Goal: Task Accomplishment & Management: Manage account settings

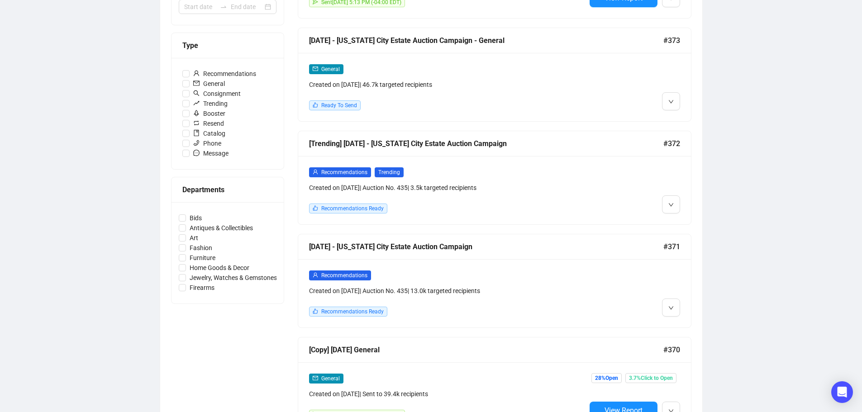
scroll to position [226, 0]
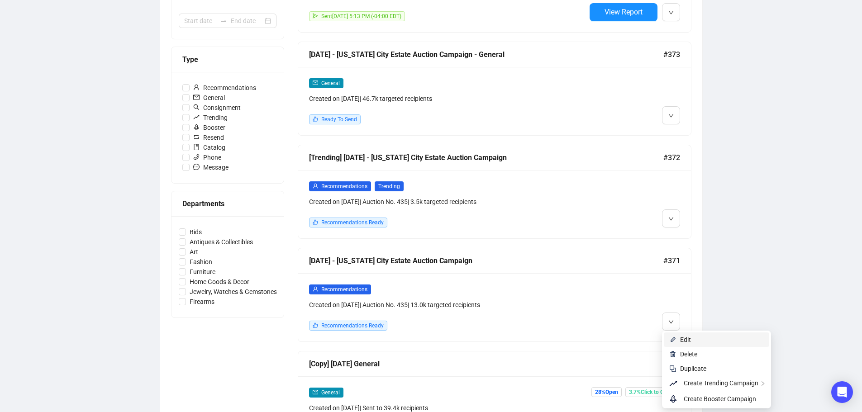
click at [694, 338] on span "Edit" at bounding box center [722, 340] width 84 height 10
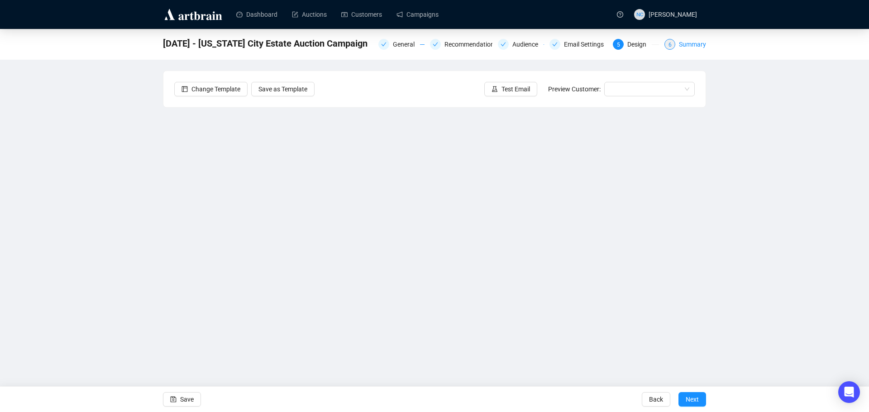
click at [700, 45] on div "Summary" at bounding box center [692, 44] width 27 height 11
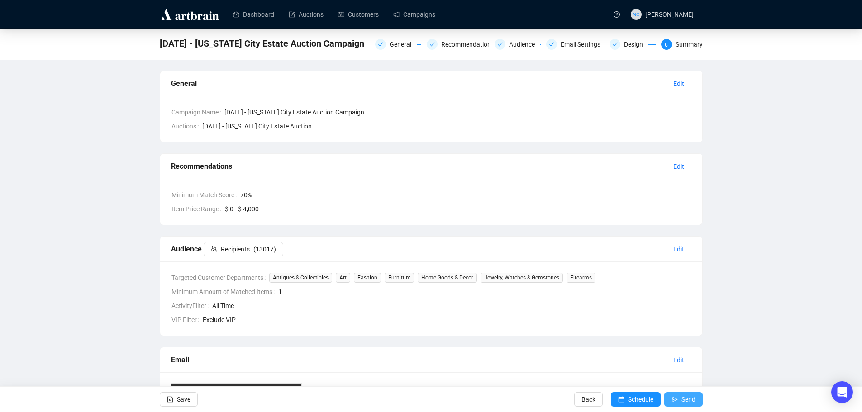
click at [670, 397] on button "Send" at bounding box center [683, 399] width 38 height 14
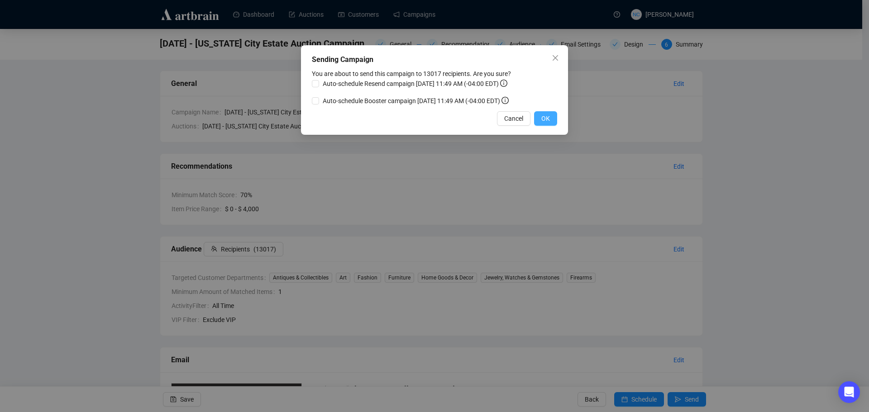
click at [548, 120] on span "OK" at bounding box center [545, 119] width 9 height 10
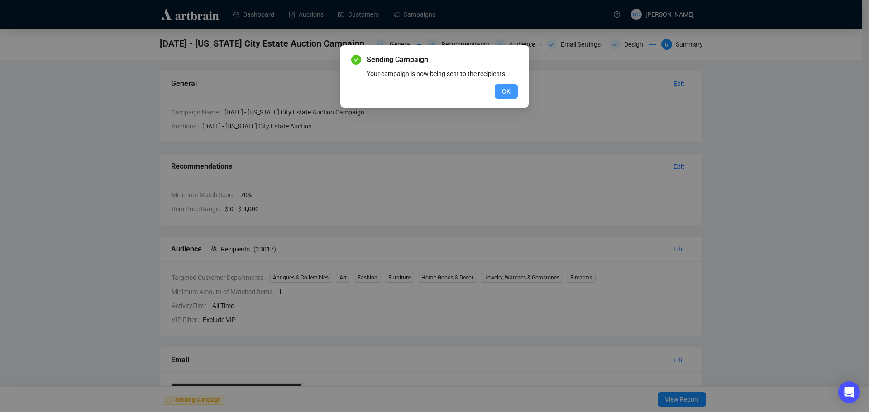
click at [509, 92] on span "OK" at bounding box center [506, 91] width 9 height 10
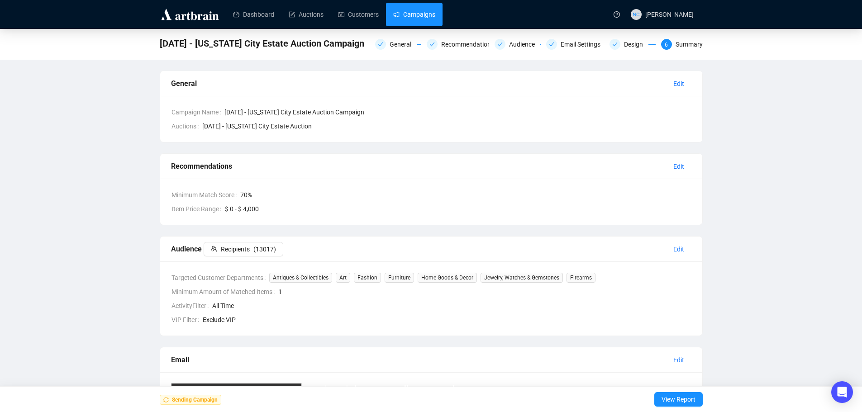
click at [409, 20] on link "Campaigns" at bounding box center [414, 15] width 42 height 24
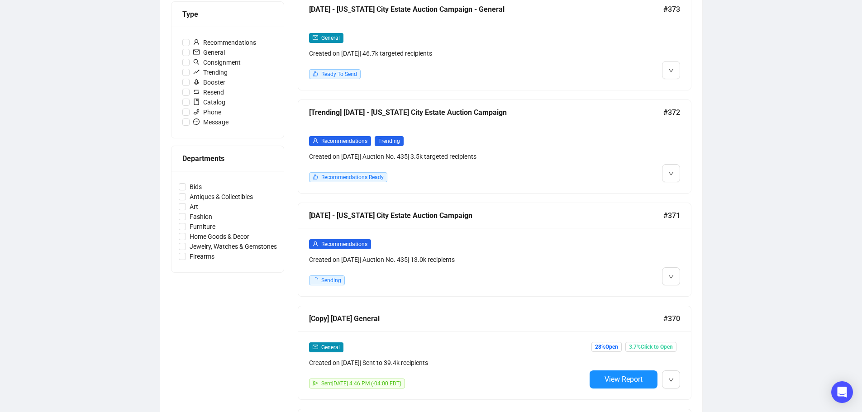
scroll to position [226, 0]
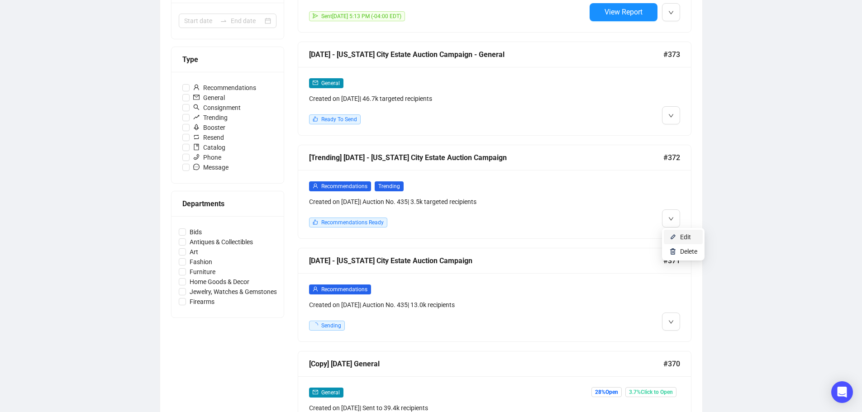
click at [681, 236] on span "Edit" at bounding box center [685, 237] width 11 height 7
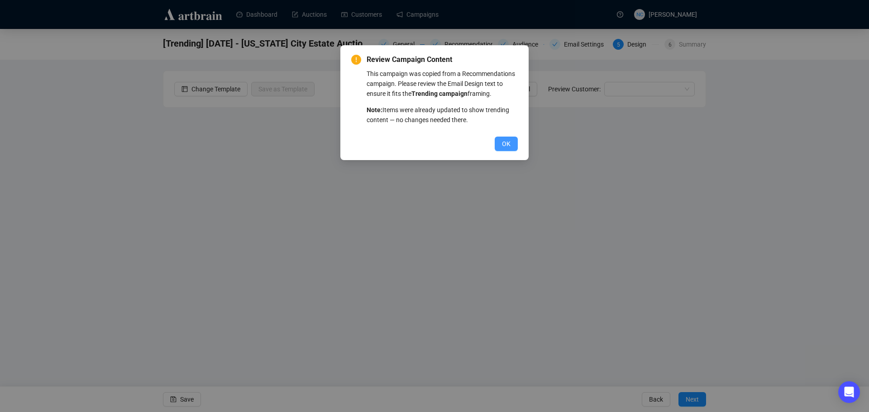
click at [507, 146] on span "OK" at bounding box center [506, 144] width 9 height 10
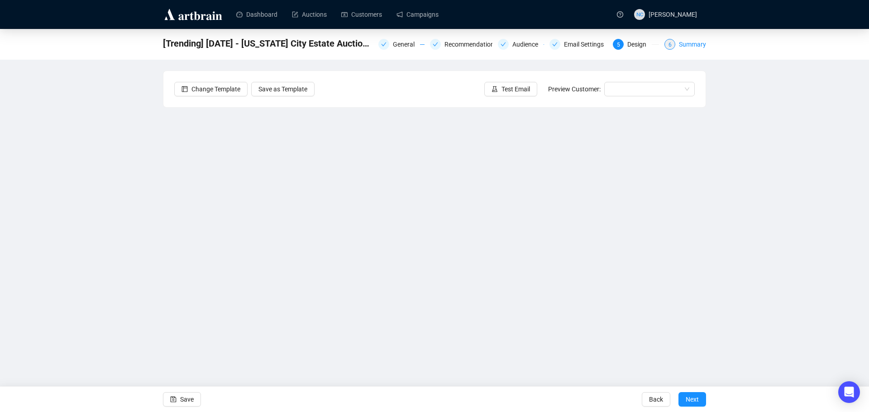
click at [685, 43] on div "Summary" at bounding box center [692, 44] width 27 height 11
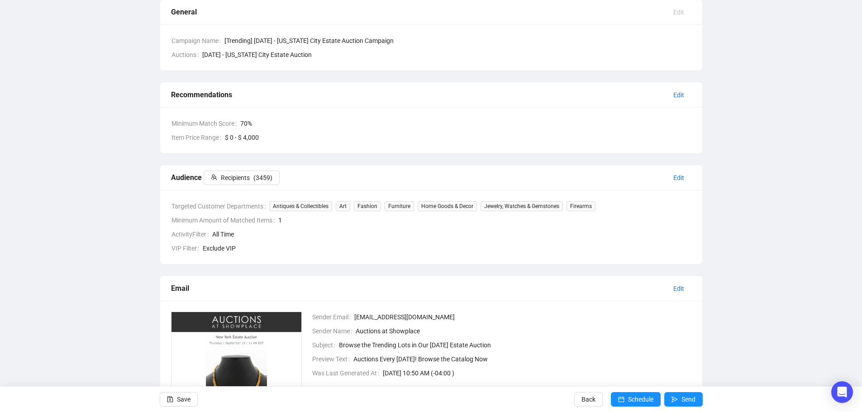
scroll to position [181, 0]
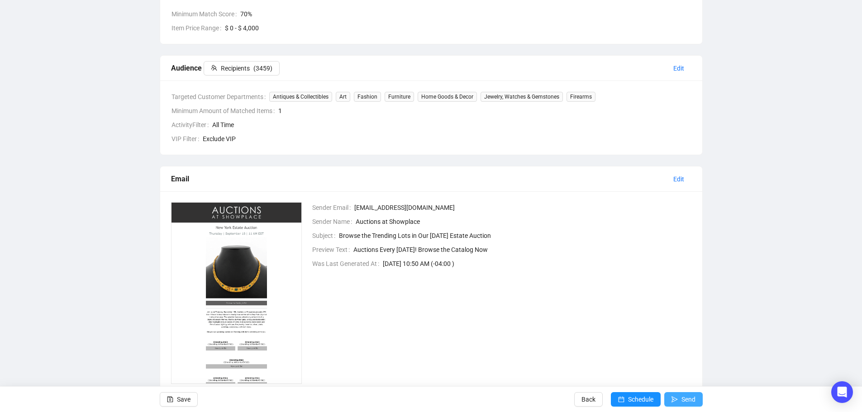
click at [692, 403] on span "Send" at bounding box center [689, 399] width 14 height 25
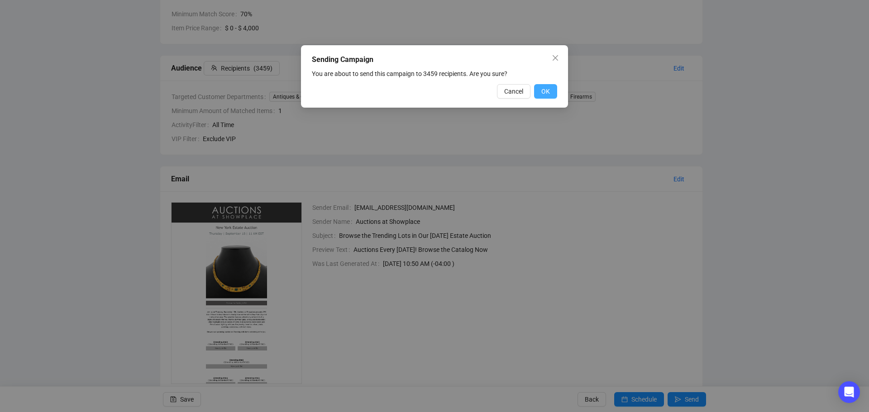
click at [548, 94] on span "OK" at bounding box center [545, 91] width 9 height 10
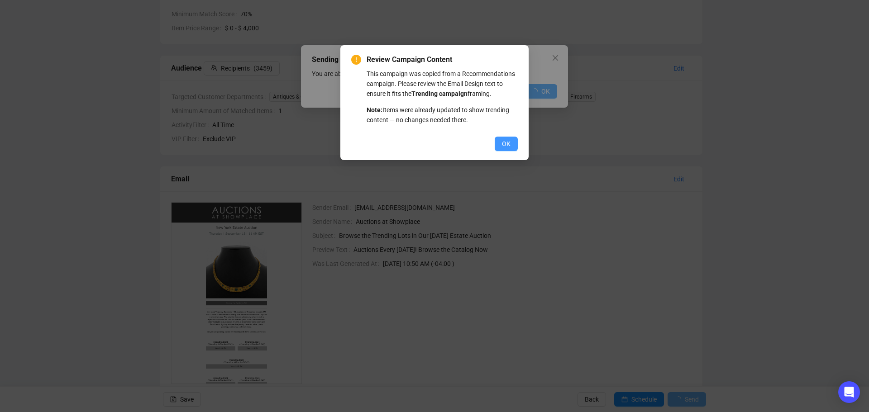
click at [507, 146] on span "OK" at bounding box center [506, 144] width 9 height 10
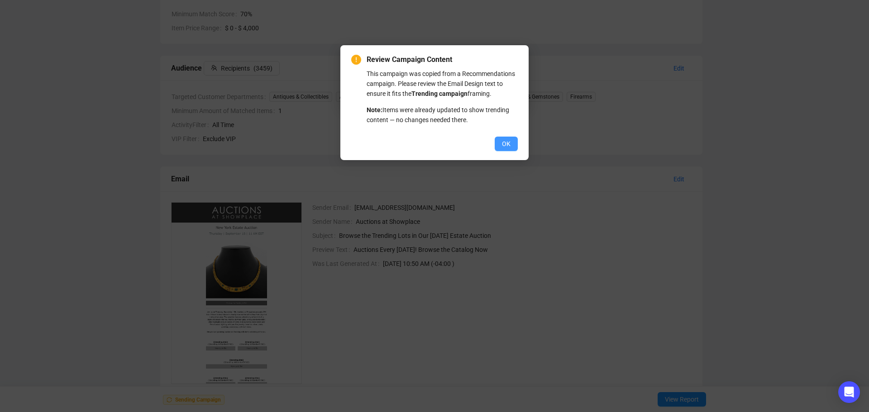
click at [504, 146] on span "OK" at bounding box center [506, 144] width 9 height 10
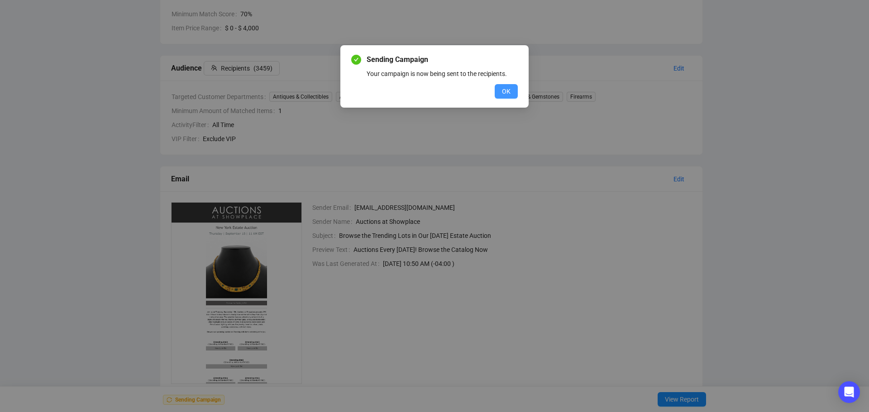
click at [513, 92] on button "OK" at bounding box center [506, 91] width 23 height 14
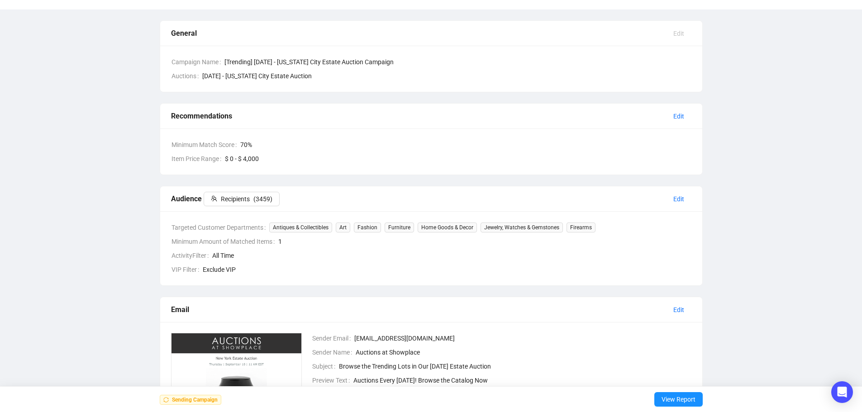
scroll to position [0, 0]
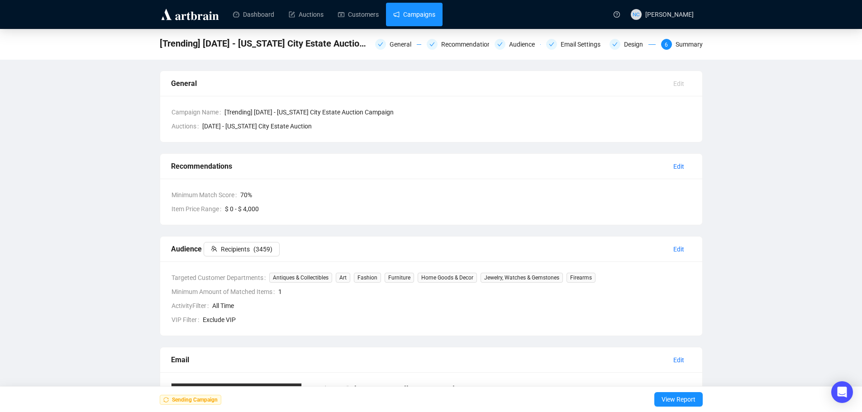
click at [417, 21] on link "Campaigns" at bounding box center [414, 15] width 42 height 24
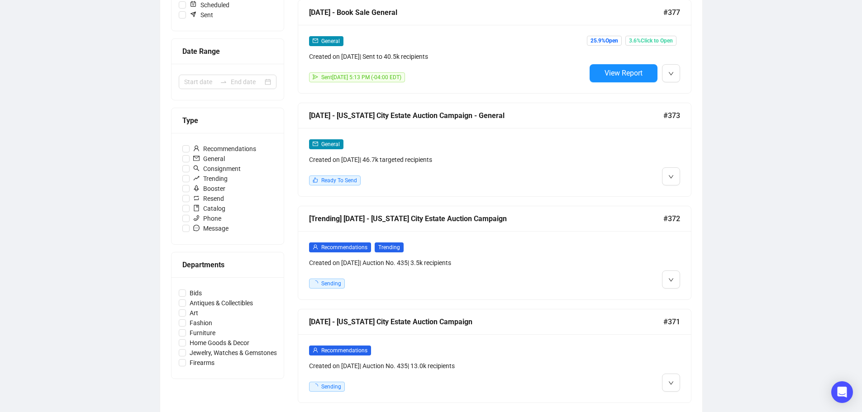
scroll to position [226, 0]
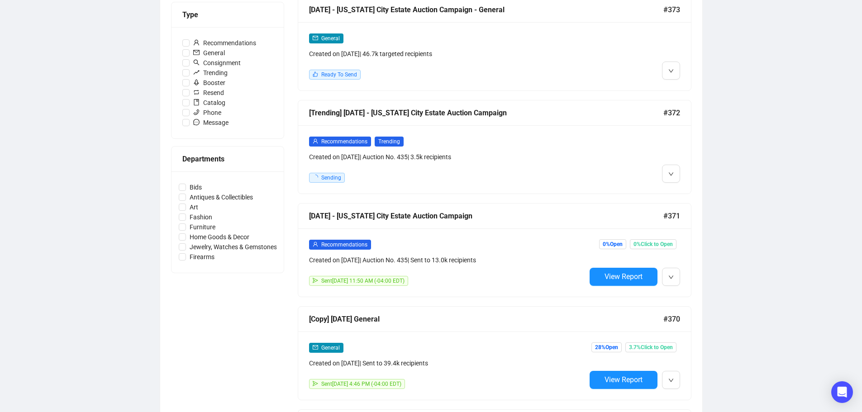
scroll to position [272, 0]
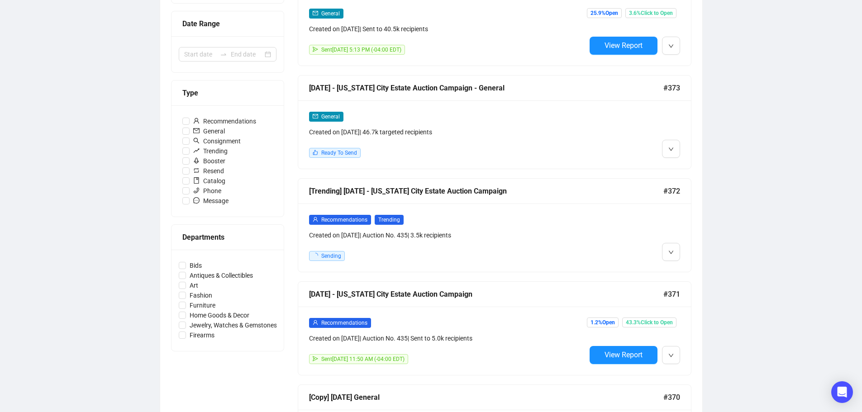
scroll to position [226, 0]
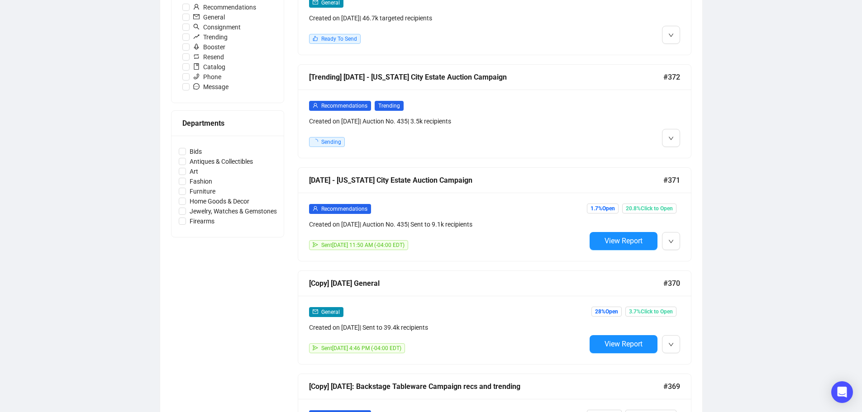
scroll to position [317, 0]
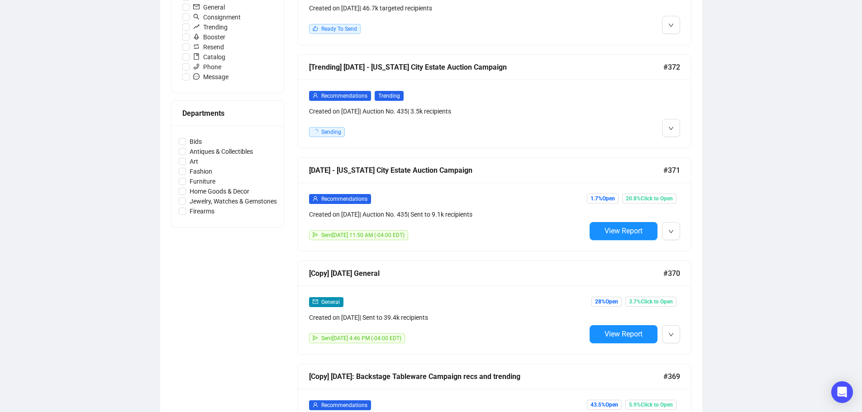
click at [499, 204] on div "Recommendations Created on Sep 10, 2025 | Auction No. 435 | Sent to 9.1k recipi…" at bounding box center [447, 207] width 277 height 26
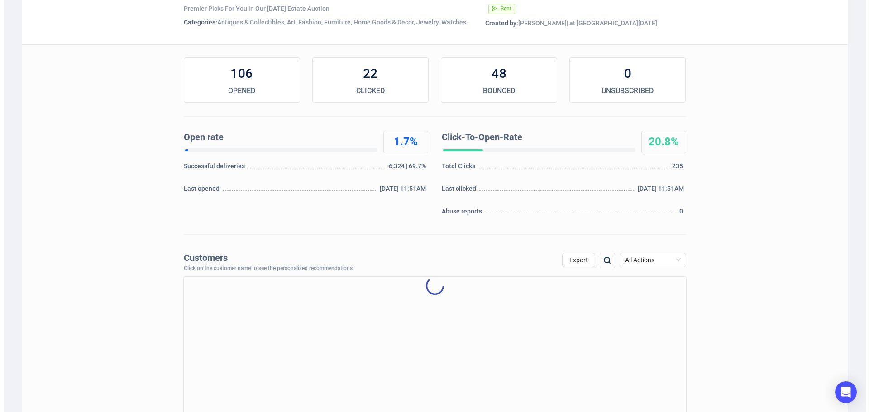
scroll to position [181, 0]
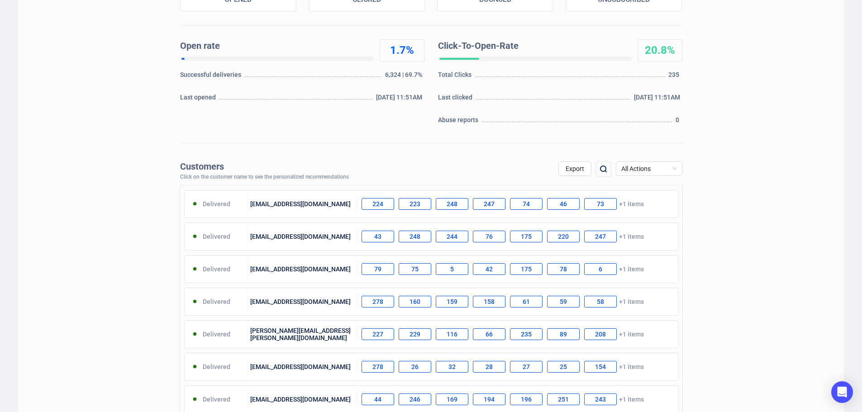
click at [605, 171] on img at bounding box center [603, 169] width 11 height 11
click at [583, 169] on input "text" at bounding box center [555, 170] width 76 height 16
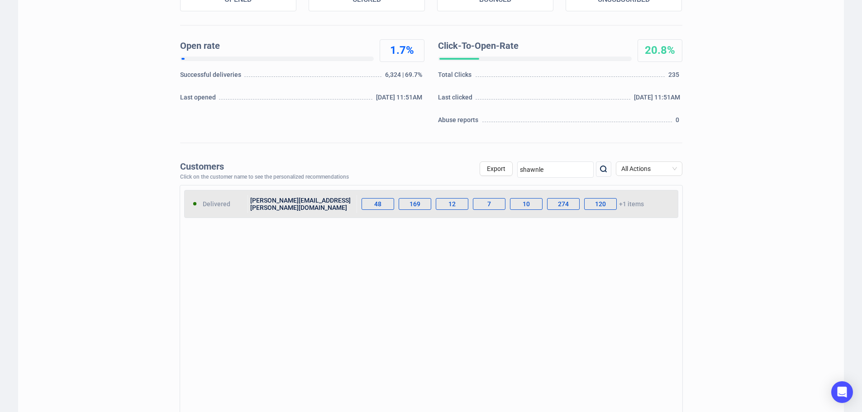
type input "shawnle"
click at [280, 208] on div "shawn.leventhal@gmail.com" at bounding box center [302, 204] width 109 height 18
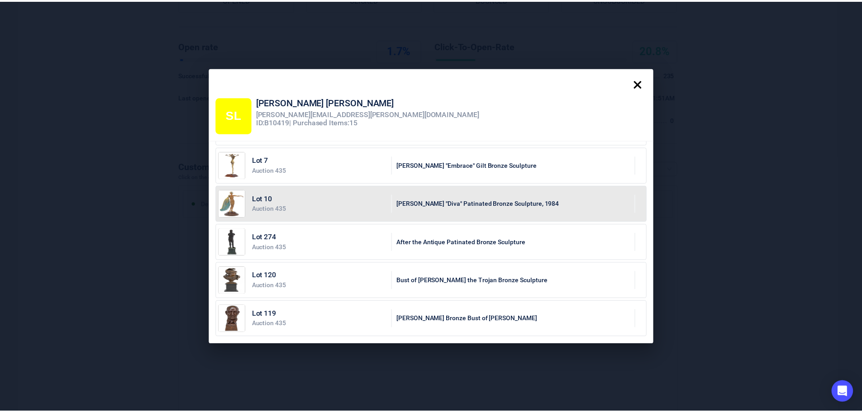
scroll to position [0, 0]
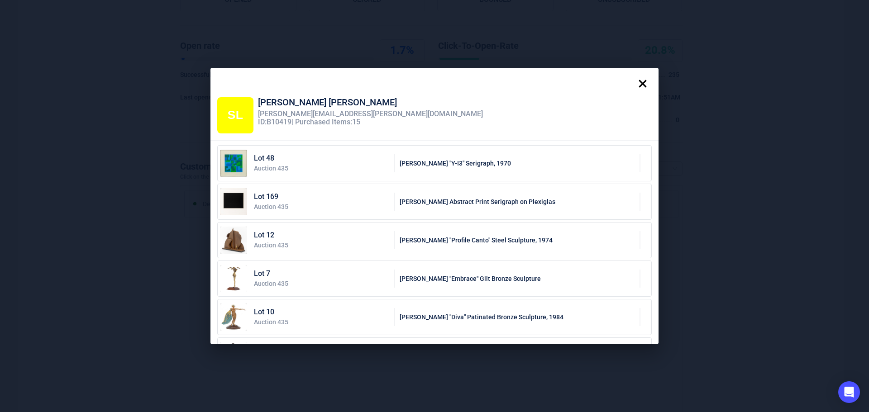
click at [638, 81] on icon at bounding box center [643, 84] width 18 height 18
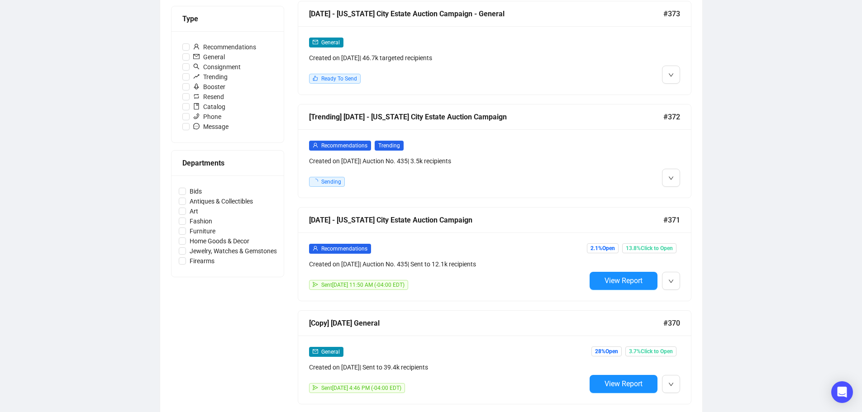
scroll to position [251, 0]
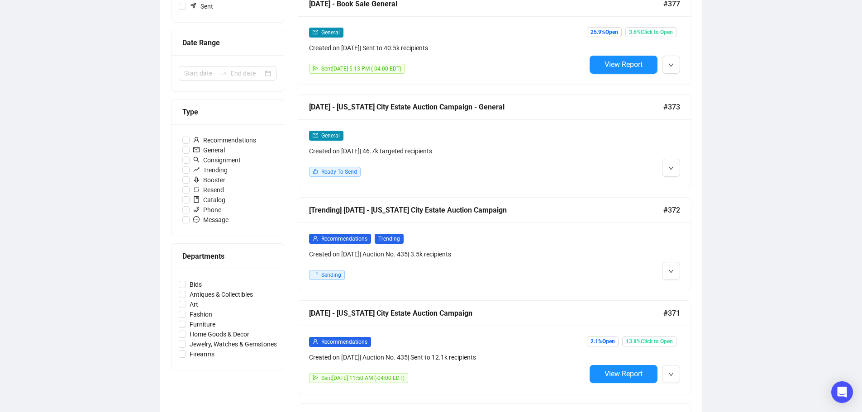
scroll to position [226, 0]
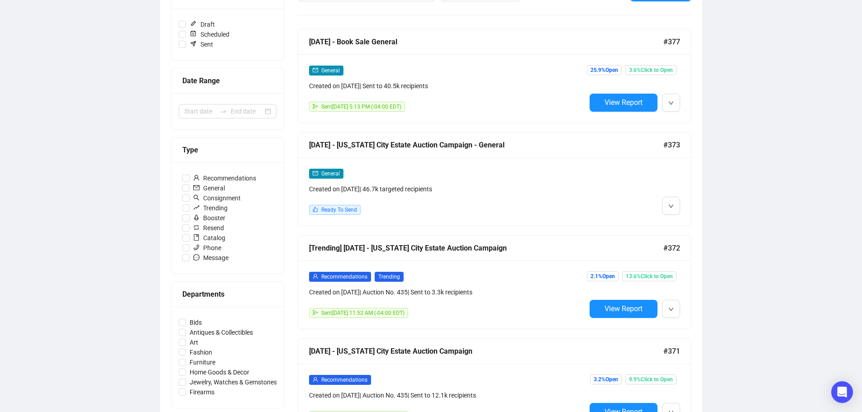
scroll to position [226, 0]
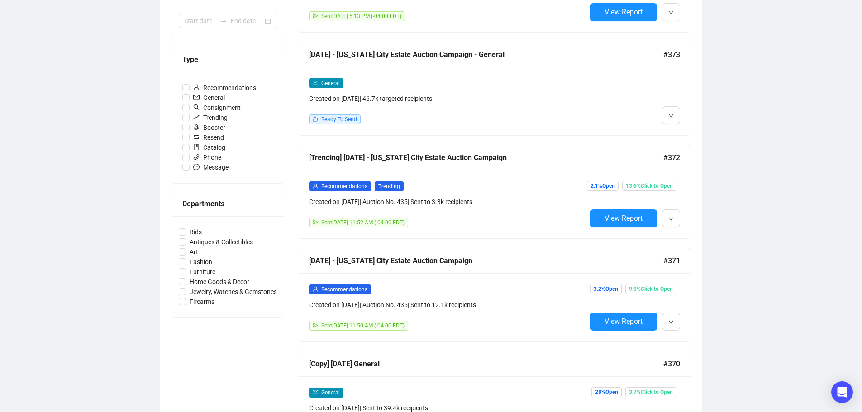
click at [510, 221] on div "Sent [DATE] 11:52 AM (-04:00 EDT)" at bounding box center [447, 223] width 277 height 10
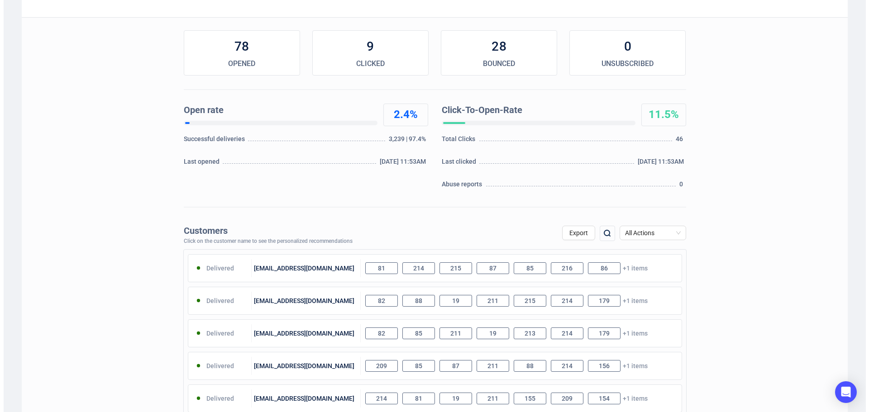
scroll to position [136, 0]
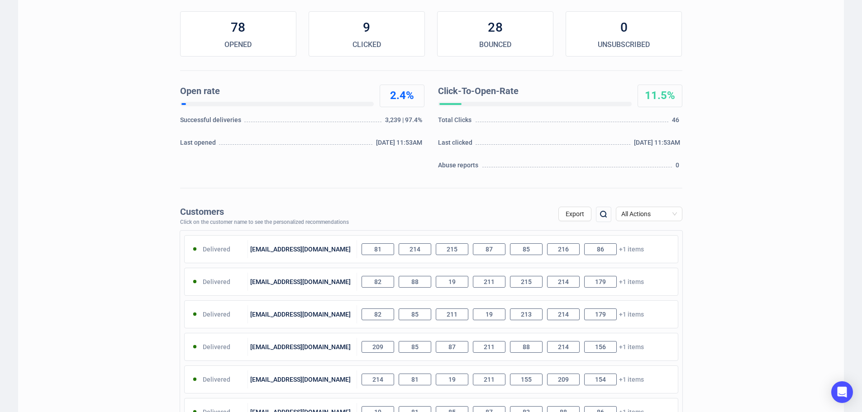
click at [600, 215] on img at bounding box center [603, 214] width 11 height 11
click at [560, 215] on input "text" at bounding box center [555, 215] width 76 height 16
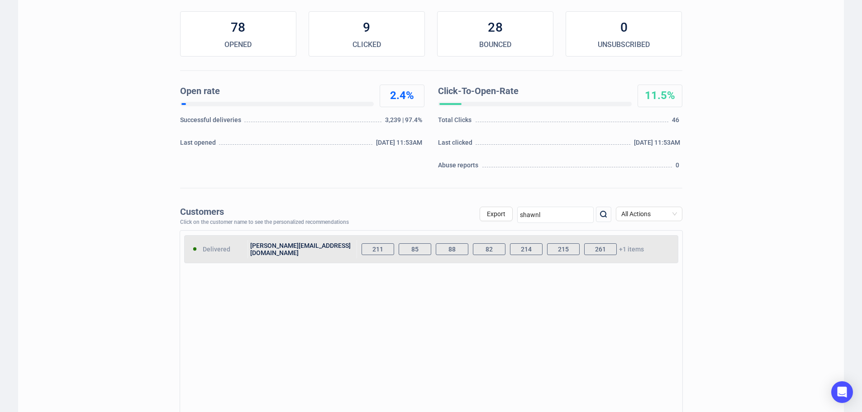
click at [631, 251] on div "211 85 88 82 214 215 261 +1 items" at bounding box center [517, 249] width 321 height 18
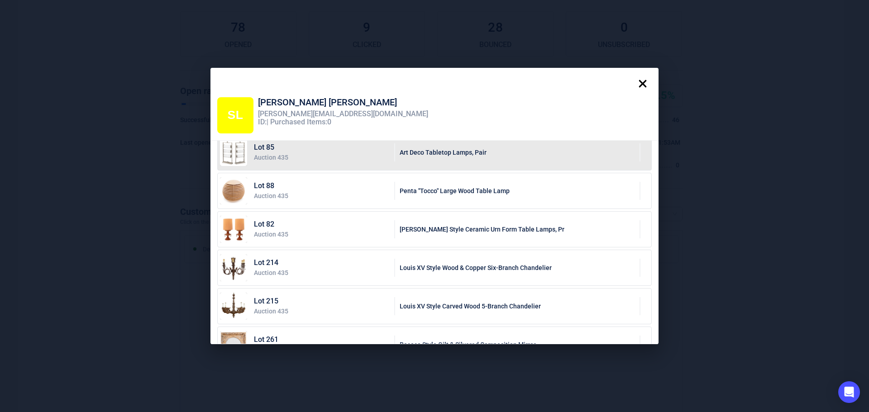
scroll to position [0, 0]
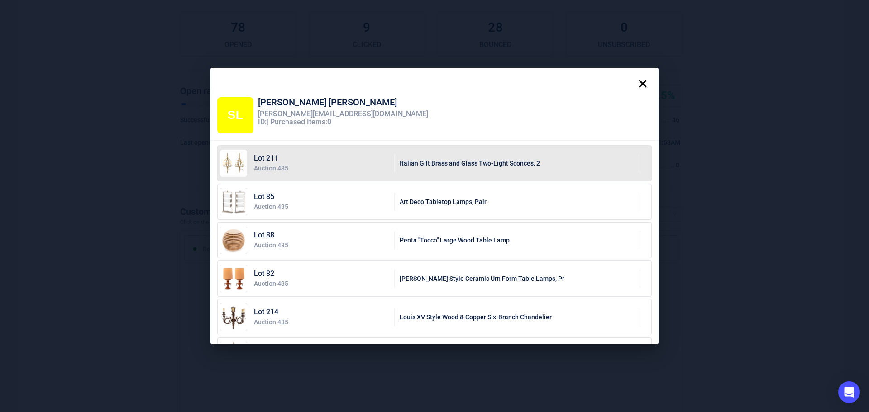
click at [230, 163] on img at bounding box center [233, 163] width 27 height 27
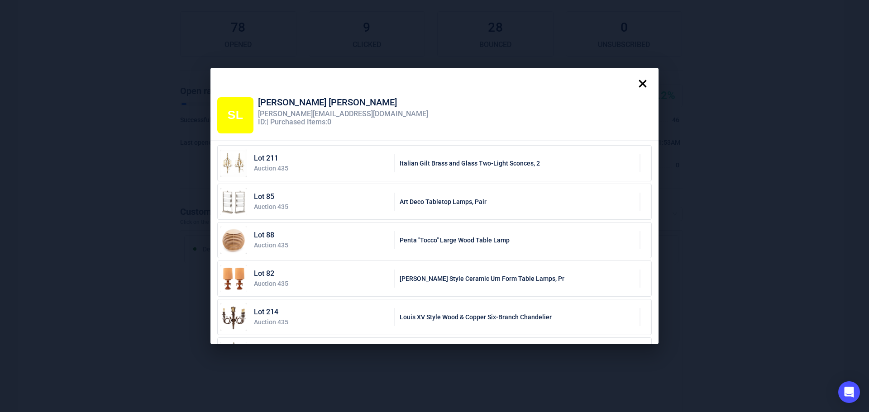
click at [642, 84] on icon at bounding box center [643, 84] width 18 height 18
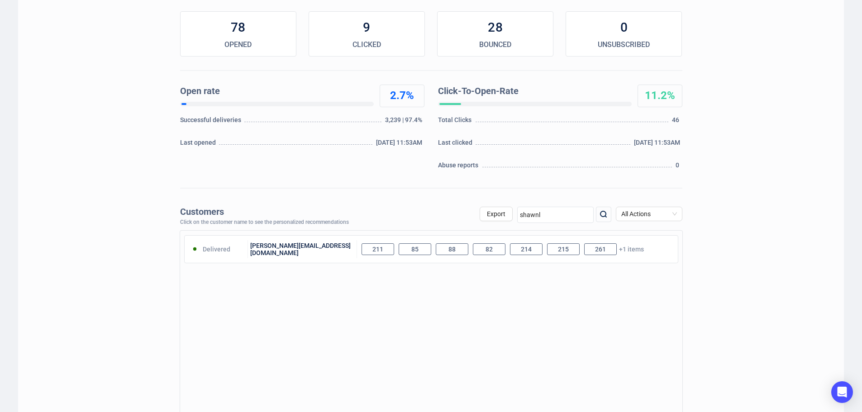
click at [551, 215] on input "shawnl" at bounding box center [555, 215] width 76 height 16
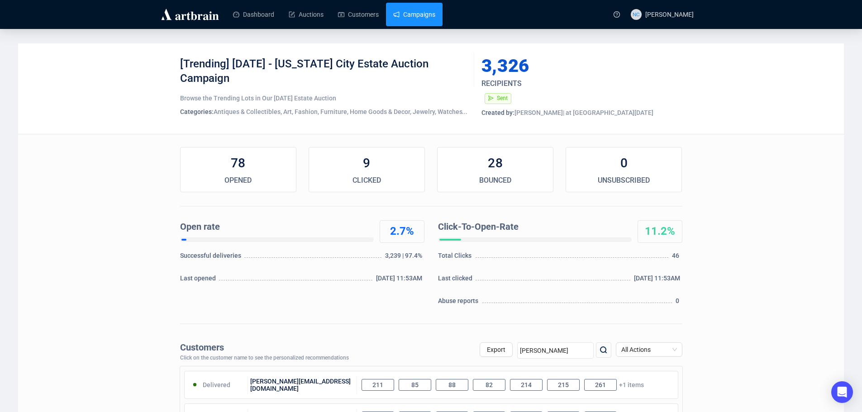
type input "[PERSON_NAME]"
click at [409, 20] on link "Campaigns" at bounding box center [414, 15] width 42 height 24
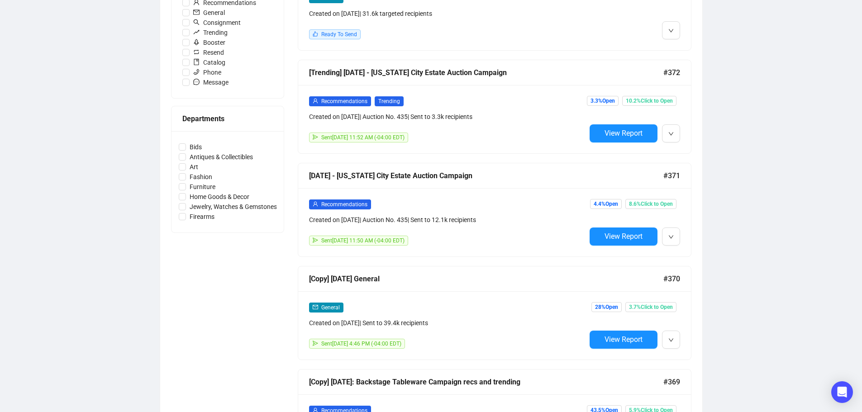
scroll to position [317, 0]
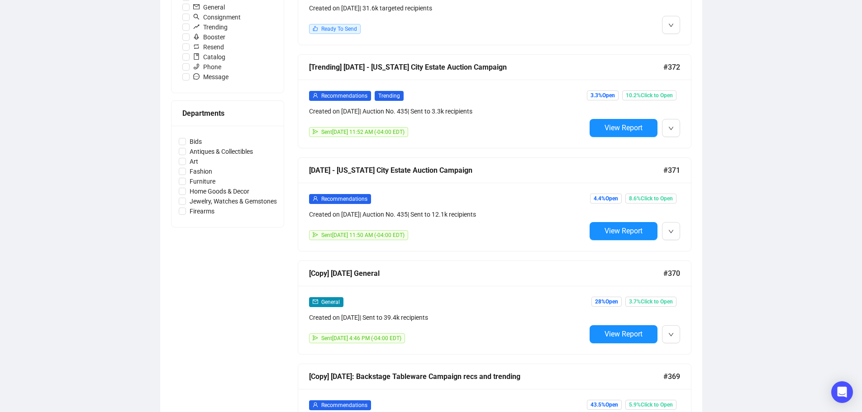
click at [527, 194] on div "Recommendations" at bounding box center [447, 199] width 277 height 10
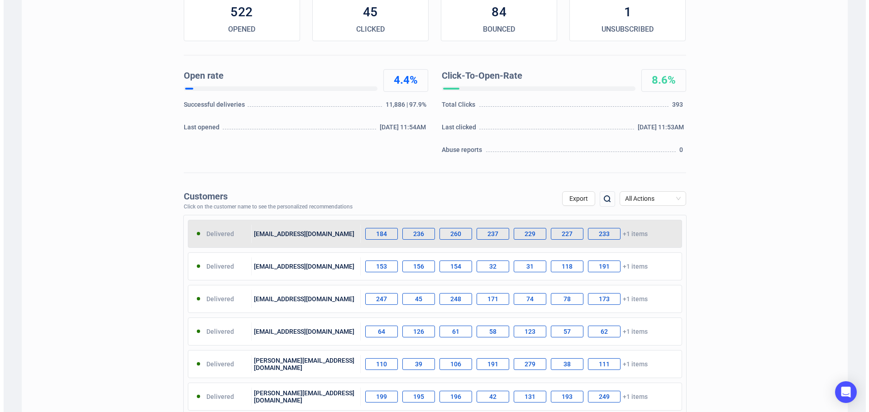
scroll to position [181, 0]
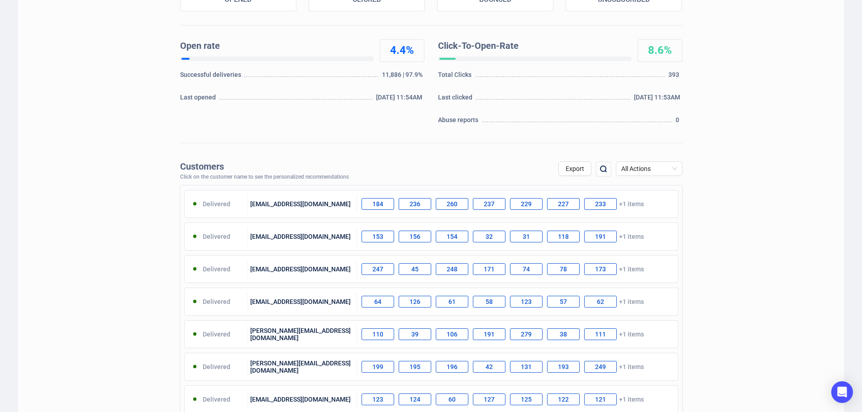
click at [605, 169] on img at bounding box center [603, 169] width 11 height 11
click at [564, 172] on input "shawn" at bounding box center [555, 170] width 76 height 16
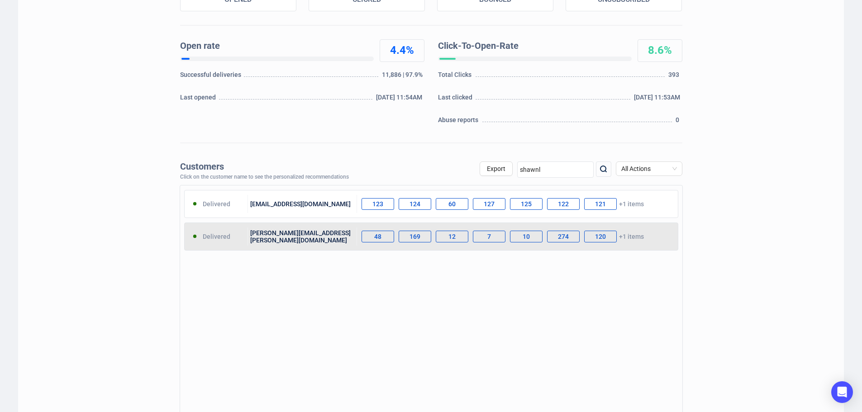
type input "shawnl"
click at [305, 244] on div "shawn.leventhal@gmail.com" at bounding box center [302, 237] width 109 height 18
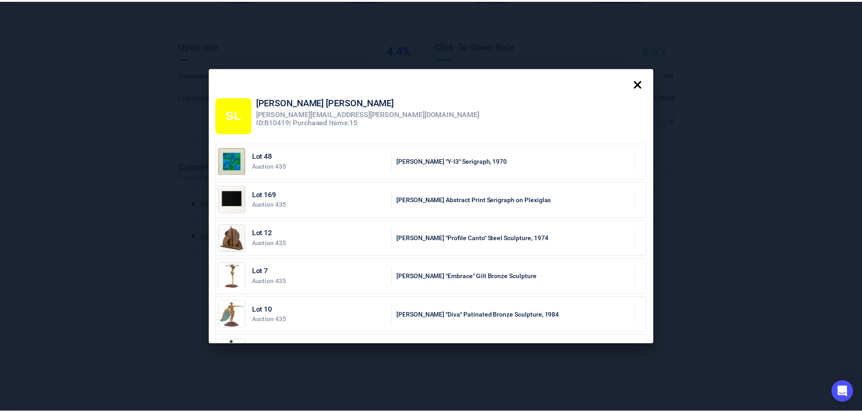
scroll to position [0, 0]
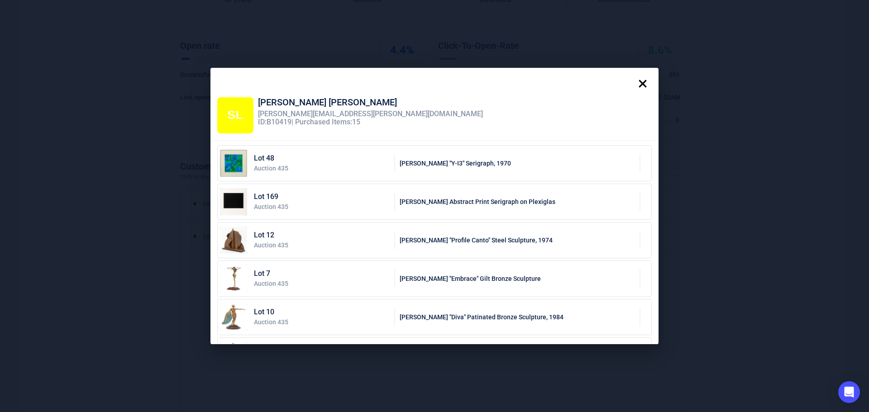
click at [641, 82] on icon at bounding box center [643, 84] width 18 height 18
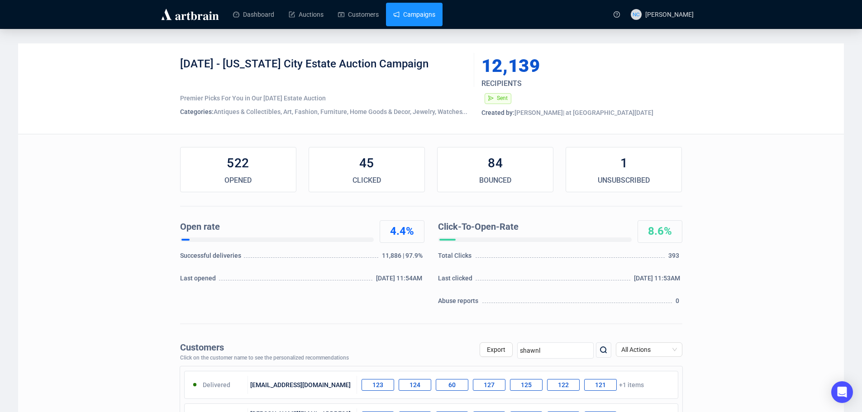
click at [414, 23] on link "Campaigns" at bounding box center [414, 15] width 42 height 24
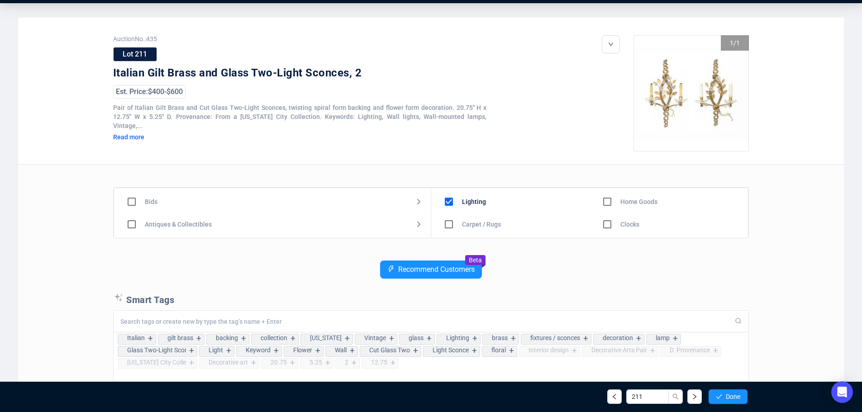
scroll to position [184, 0]
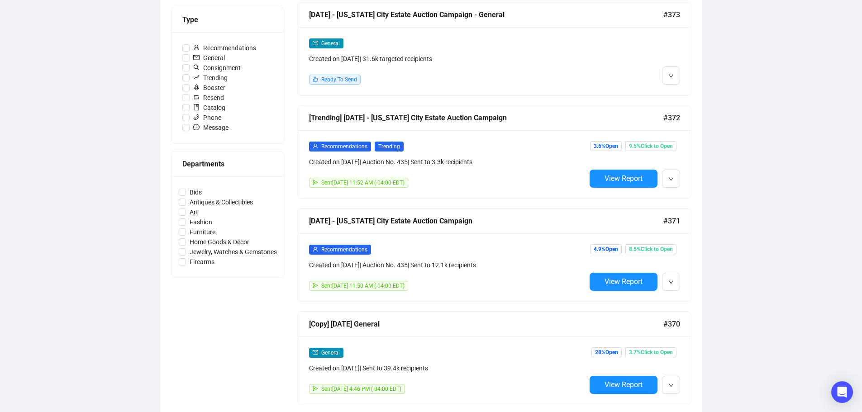
scroll to position [181, 0]
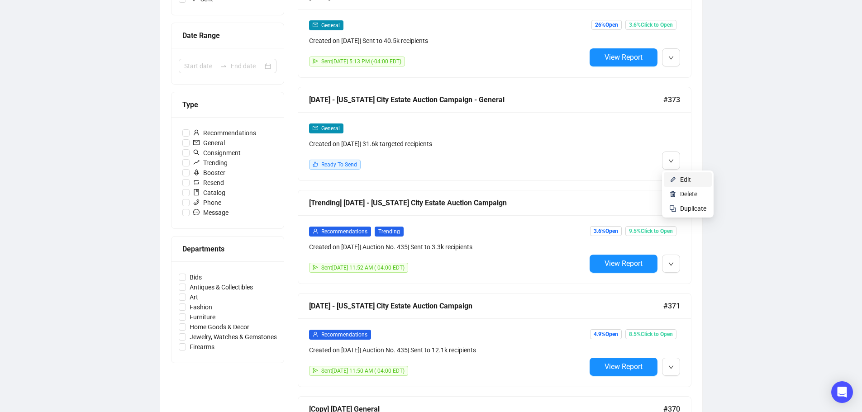
click at [680, 179] on li "Edit" at bounding box center [688, 179] width 48 height 14
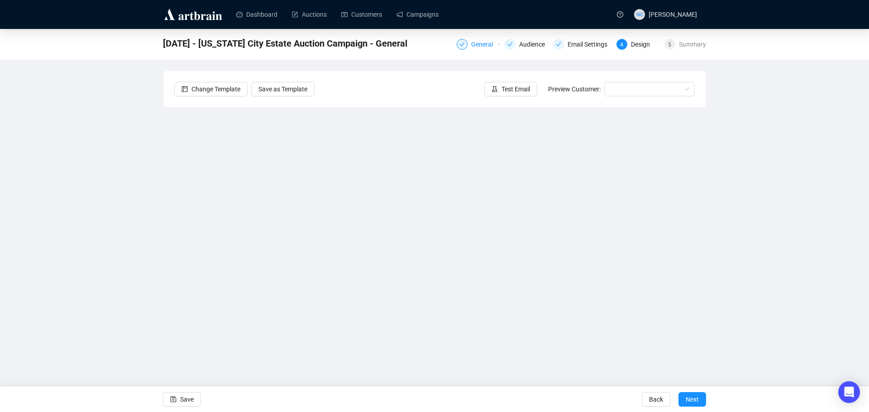
click at [481, 46] on div "General" at bounding box center [484, 44] width 27 height 11
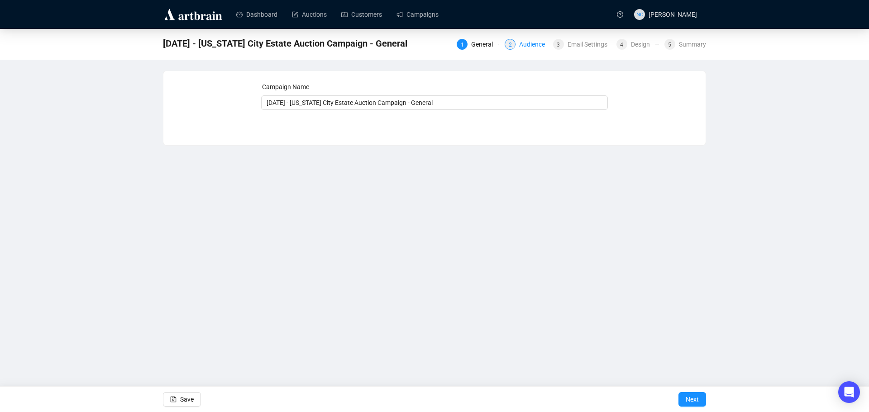
click at [530, 44] on div "Audience" at bounding box center [534, 44] width 31 height 11
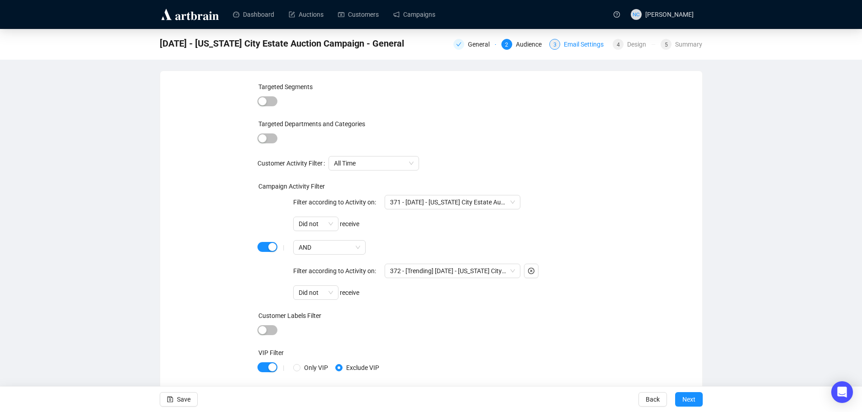
click at [577, 46] on div "Email Settings" at bounding box center [586, 44] width 45 height 11
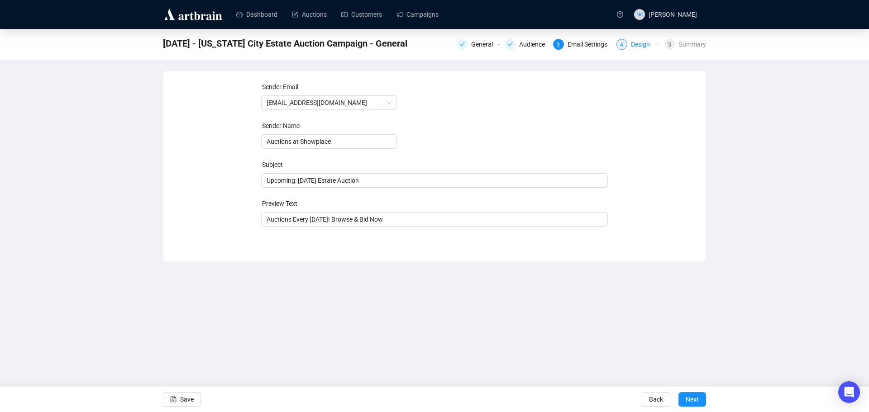
click at [640, 45] on div "Design" at bounding box center [643, 44] width 24 height 11
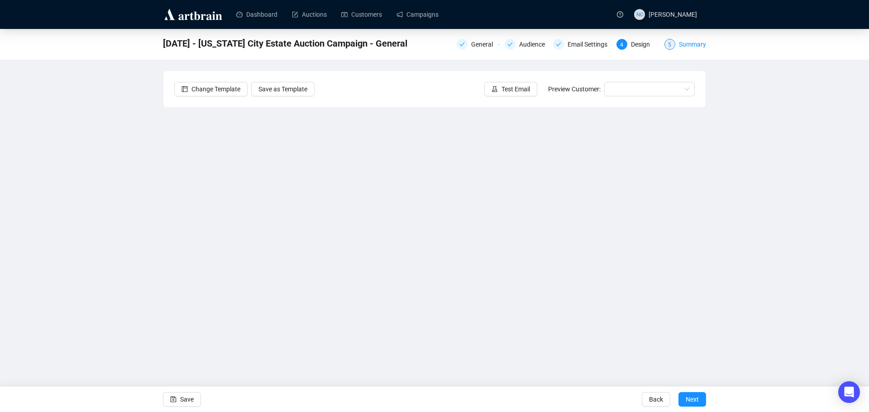
click at [699, 45] on div "Summary" at bounding box center [692, 44] width 27 height 11
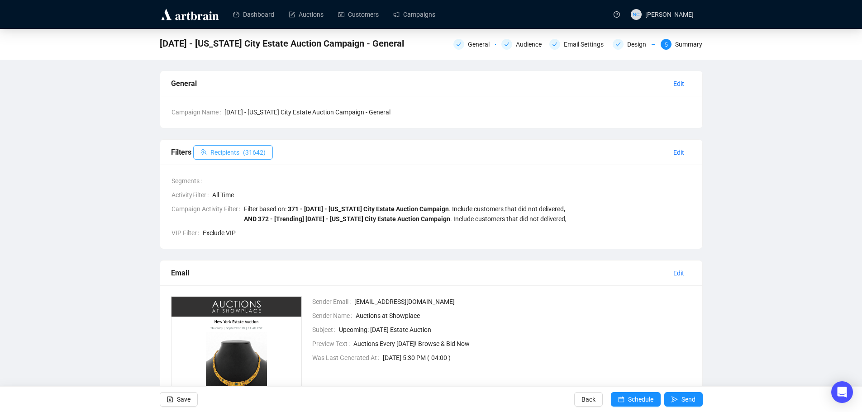
click at [228, 154] on span "Recipients" at bounding box center [224, 153] width 29 height 10
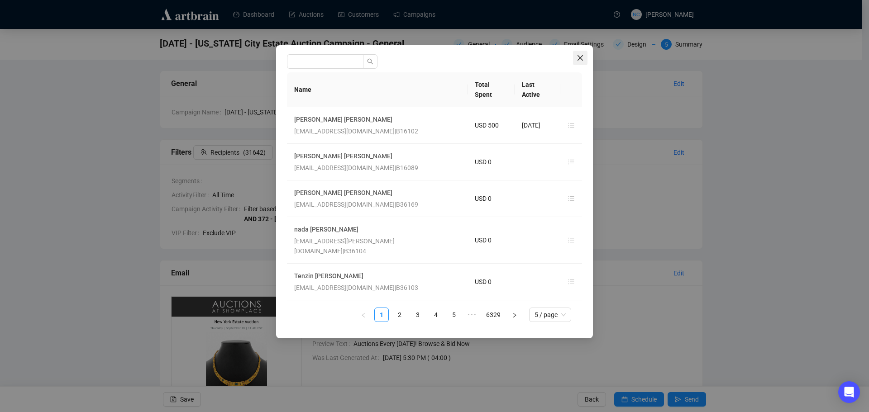
click at [580, 57] on icon "close" at bounding box center [580, 57] width 7 height 7
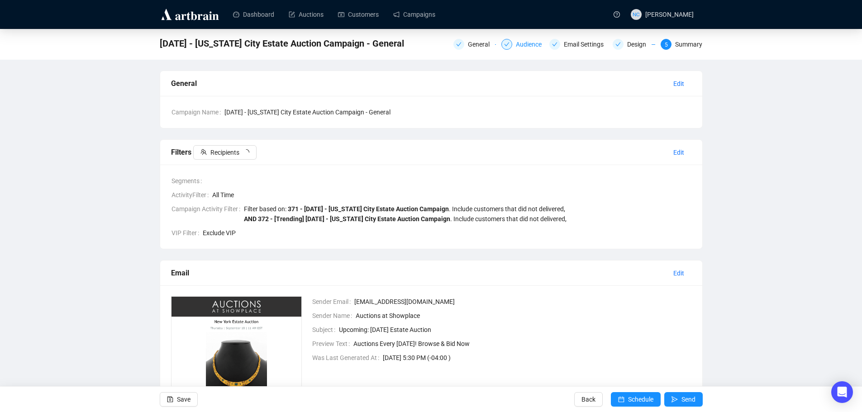
click at [525, 47] on div "Audience" at bounding box center [531, 44] width 31 height 11
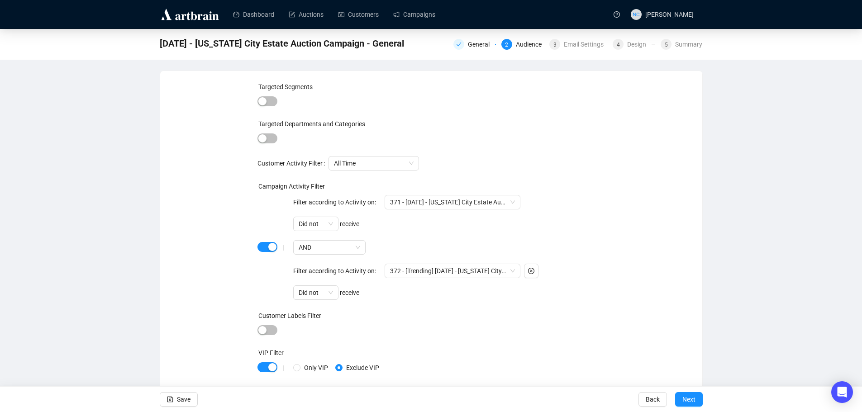
scroll to position [21, 0]
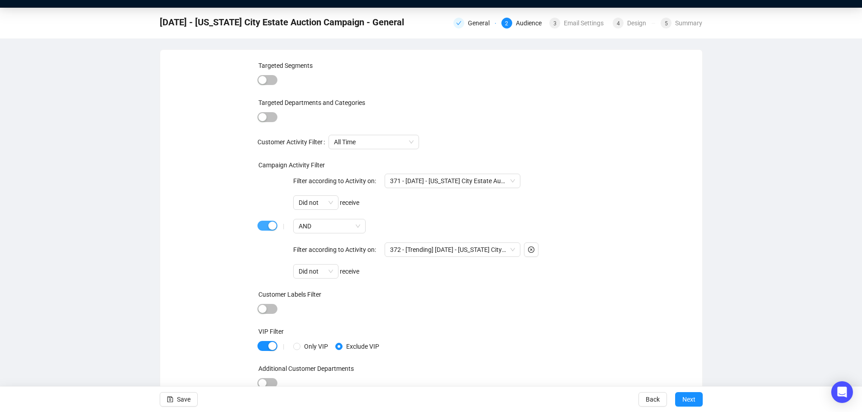
click at [271, 226] on div "button" at bounding box center [272, 226] width 8 height 8
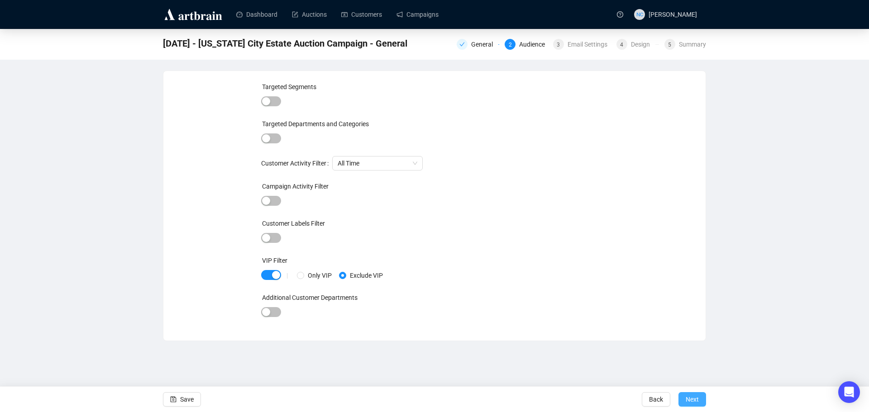
click at [687, 399] on span "Next" at bounding box center [692, 399] width 13 height 25
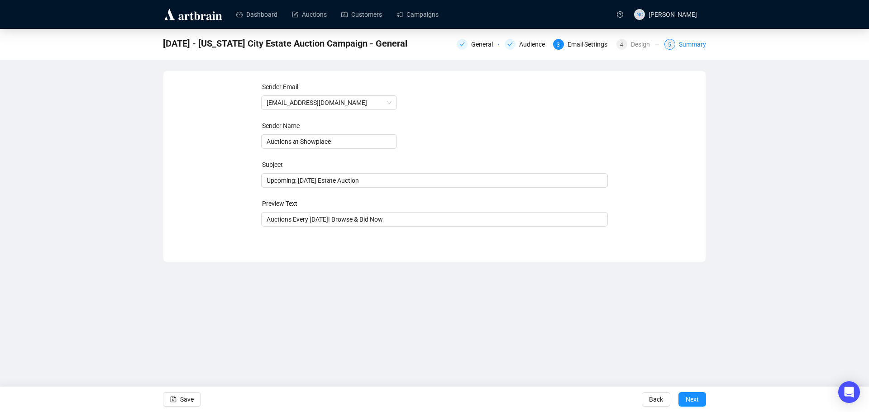
click at [691, 43] on div "Summary" at bounding box center [692, 44] width 27 height 11
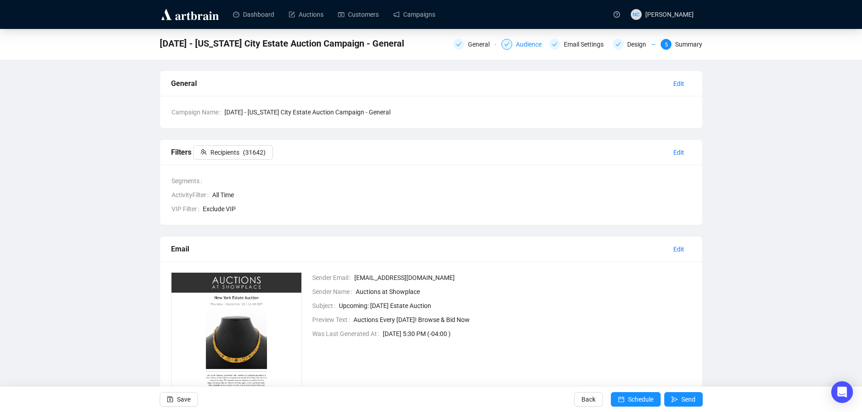
click at [530, 47] on div "Audience" at bounding box center [531, 44] width 31 height 11
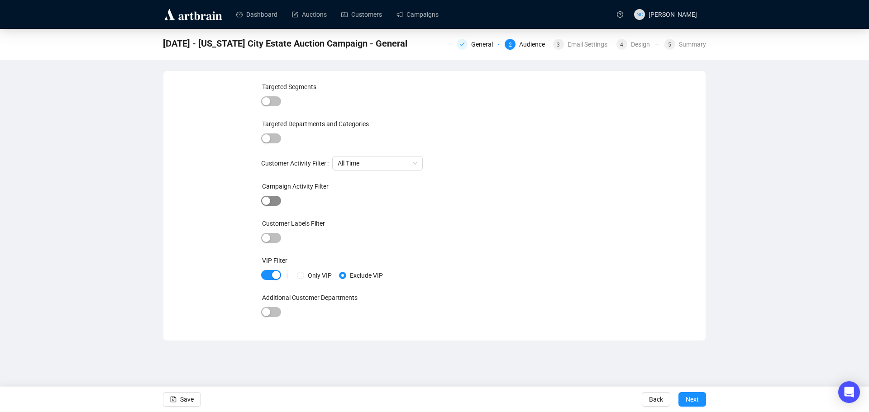
click at [270, 200] on button "button" at bounding box center [271, 201] width 20 height 10
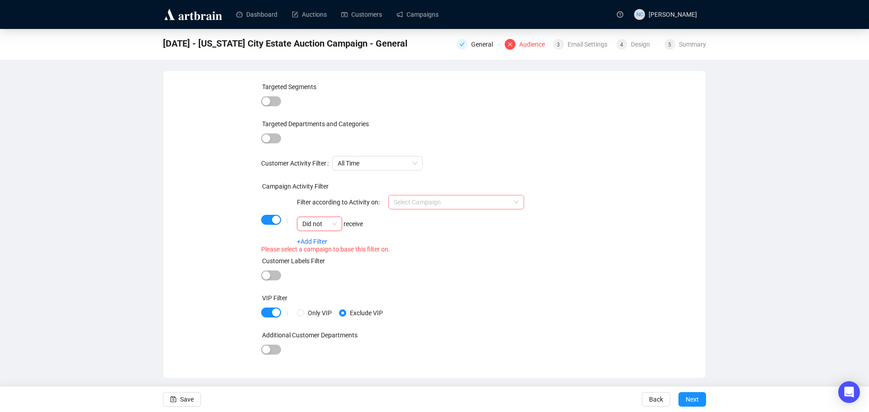
click at [459, 203] on input "search" at bounding box center [452, 203] width 117 height 14
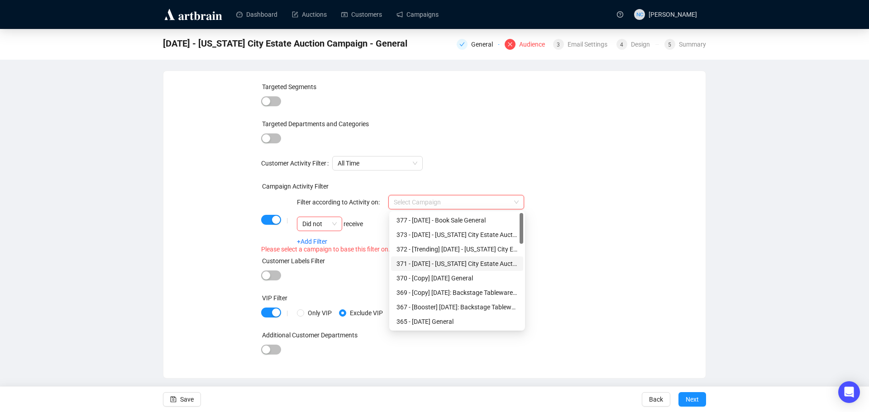
click at [459, 263] on div "371 - September 18 - New York City Estate Auction Campaign" at bounding box center [457, 264] width 121 height 10
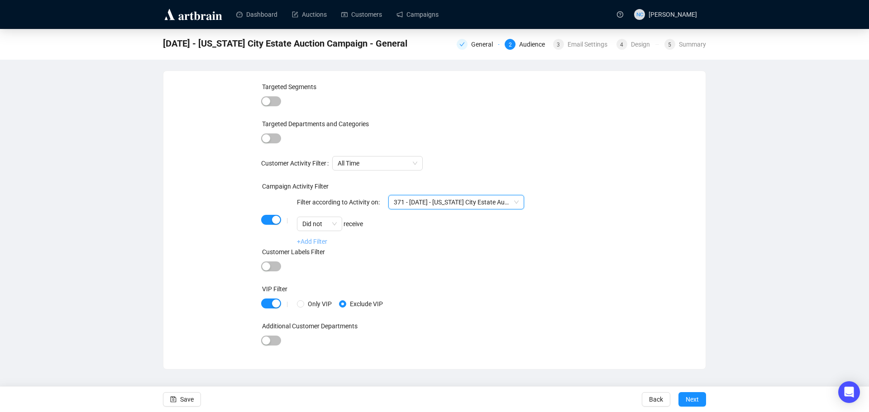
click at [305, 242] on link "+Add Filter" at bounding box center [312, 241] width 30 height 7
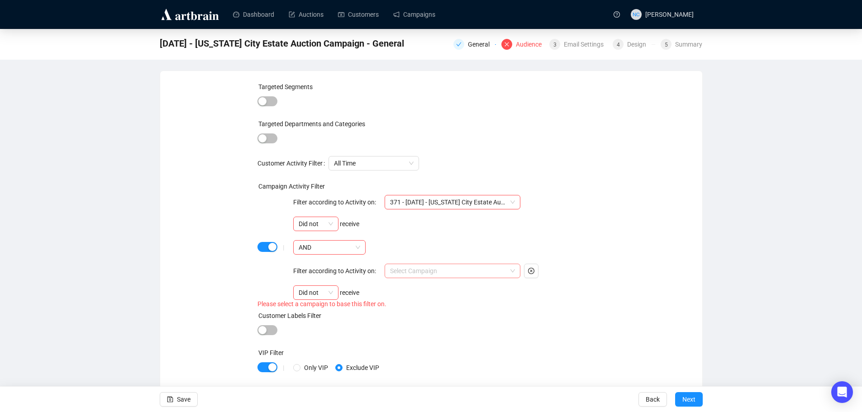
click at [446, 271] on input "search" at bounding box center [448, 271] width 117 height 14
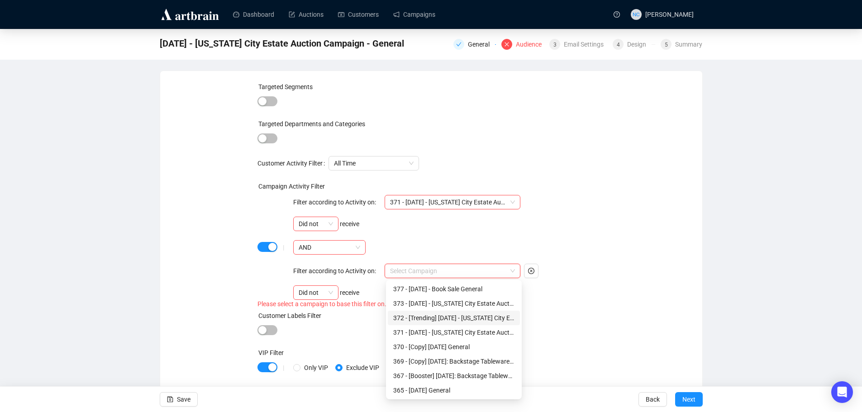
click at [468, 317] on div "372 - [Trending] September 18 - New York City Estate Auction Campaign" at bounding box center [453, 318] width 121 height 10
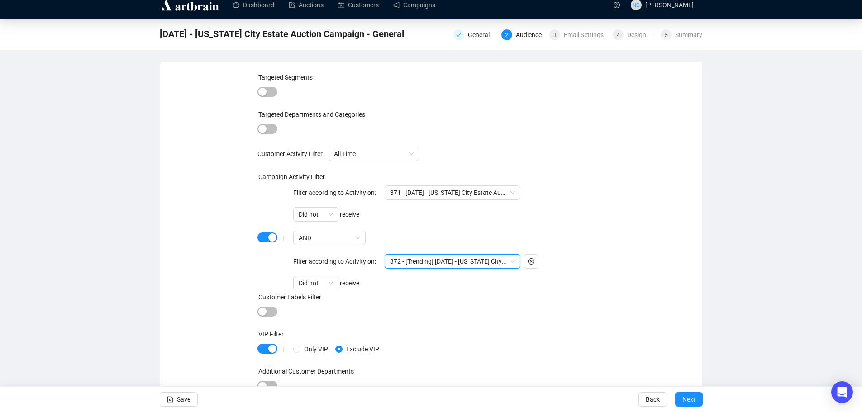
scroll to position [12, 0]
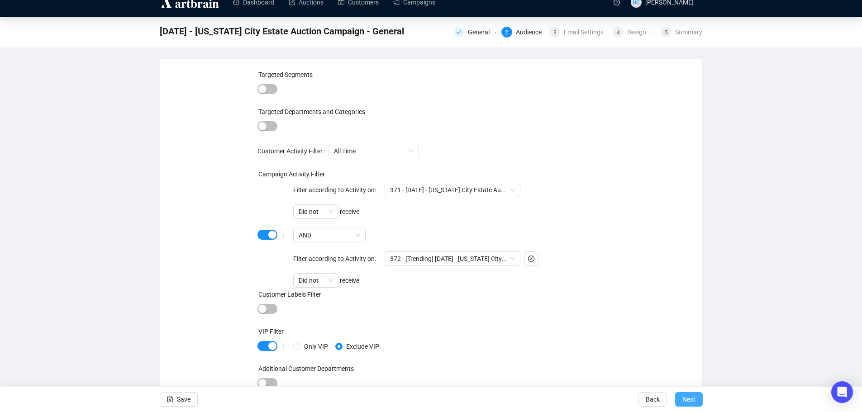
click at [689, 397] on span "Next" at bounding box center [689, 399] width 13 height 25
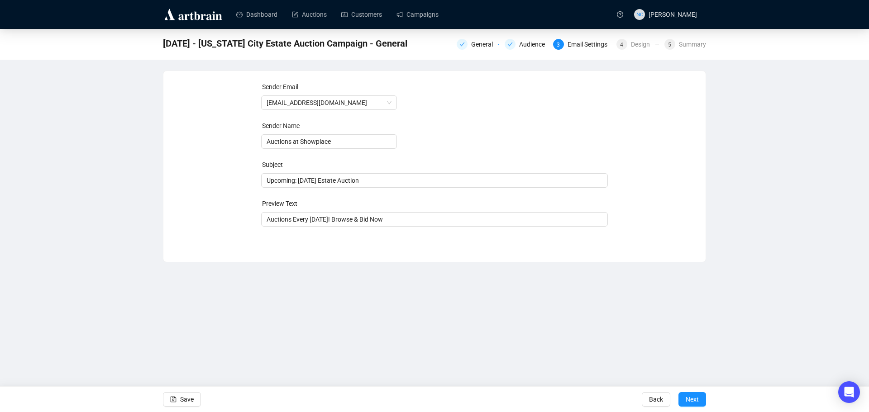
click at [689, 397] on span "Next" at bounding box center [692, 399] width 13 height 25
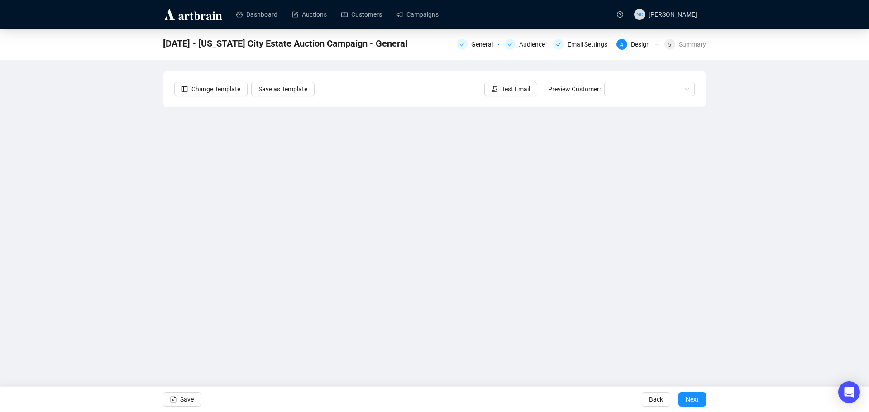
click at [689, 397] on span "Next" at bounding box center [692, 399] width 13 height 25
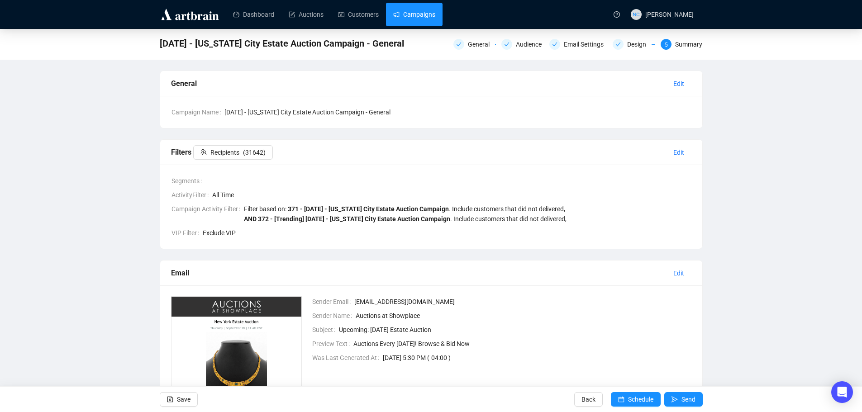
click at [419, 14] on link "Campaigns" at bounding box center [414, 15] width 42 height 24
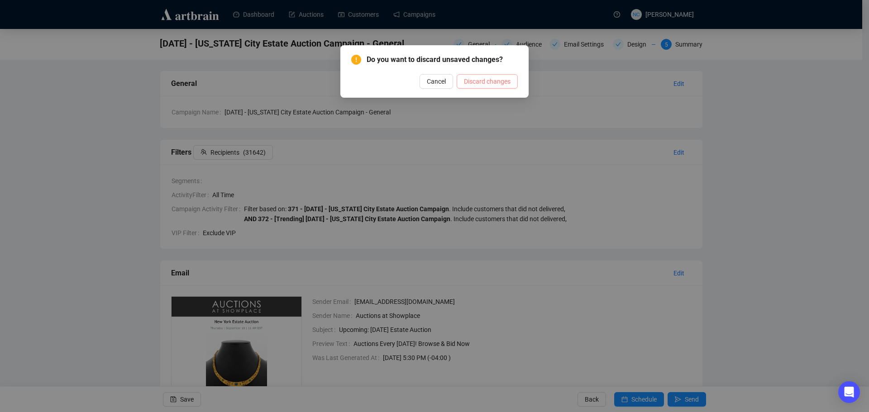
click at [488, 83] on span "Discard changes" at bounding box center [487, 81] width 47 height 10
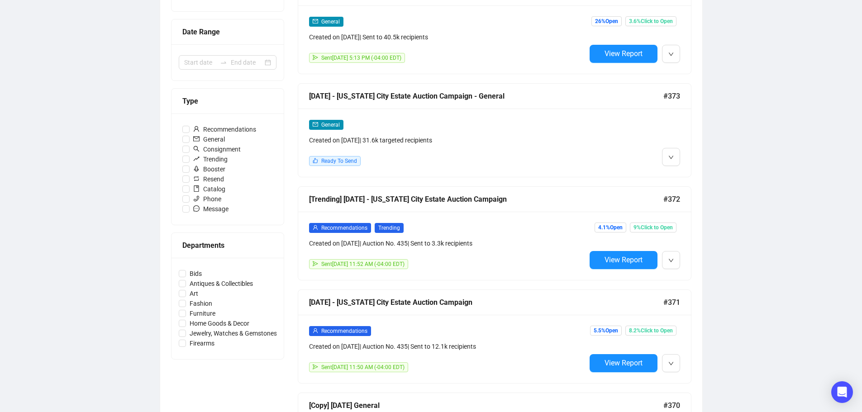
scroll to position [181, 0]
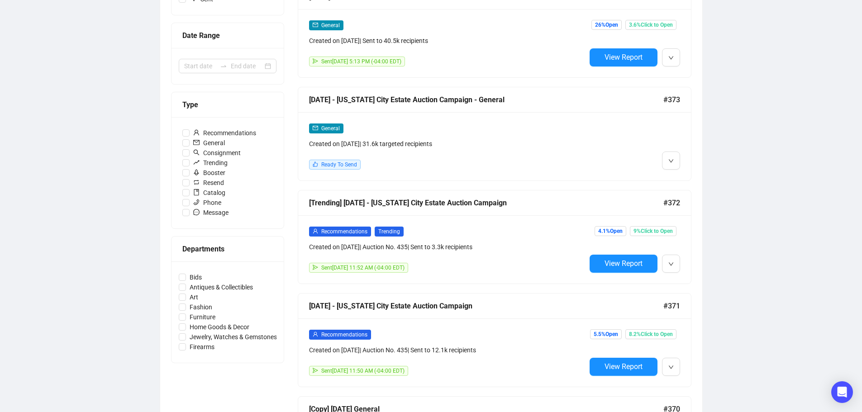
click at [561, 124] on div "General" at bounding box center [447, 128] width 277 height 10
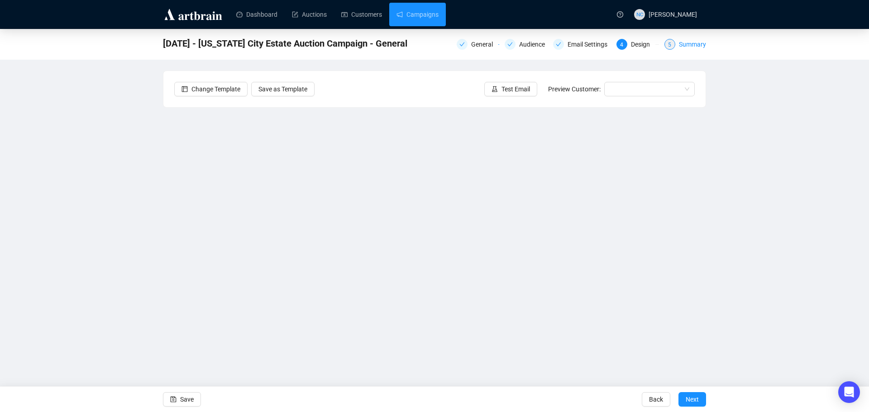
click at [680, 45] on div "Summary" at bounding box center [692, 44] width 27 height 11
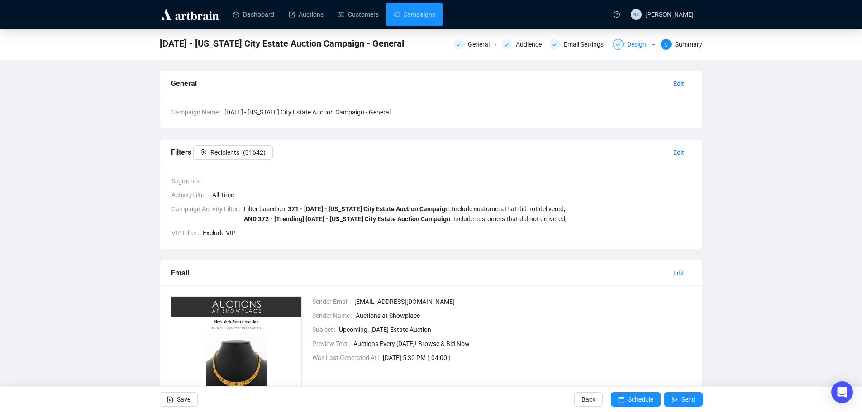
click at [631, 46] on div "Design" at bounding box center [639, 44] width 24 height 11
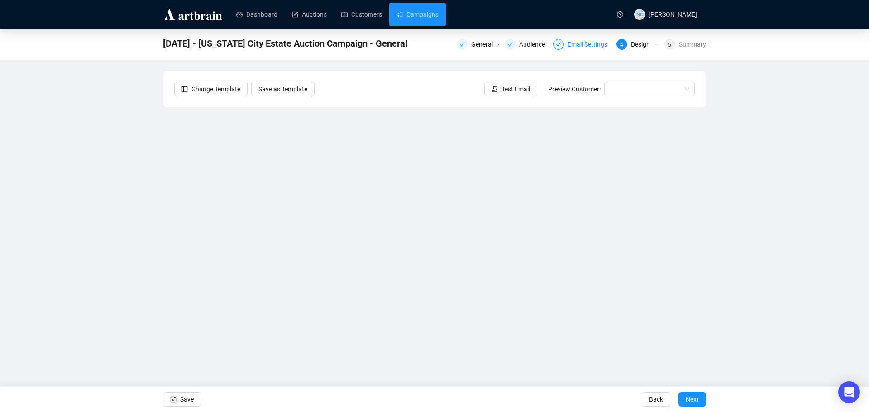
click at [578, 45] on div "Email Settings" at bounding box center [590, 44] width 45 height 11
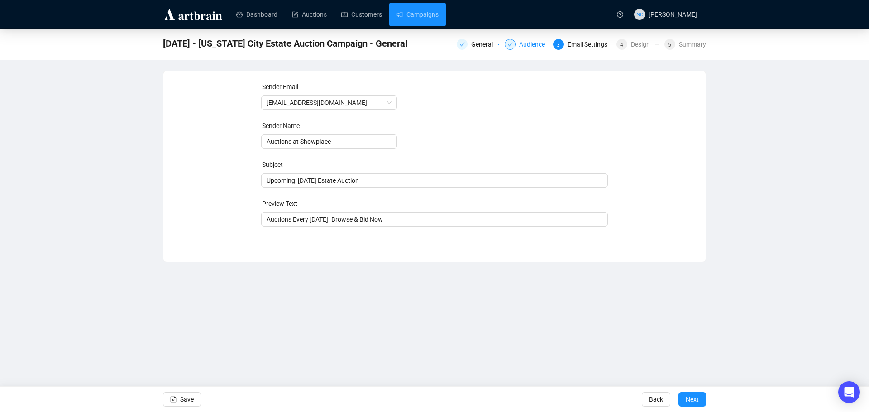
click at [532, 44] on div "Audience" at bounding box center [534, 44] width 31 height 11
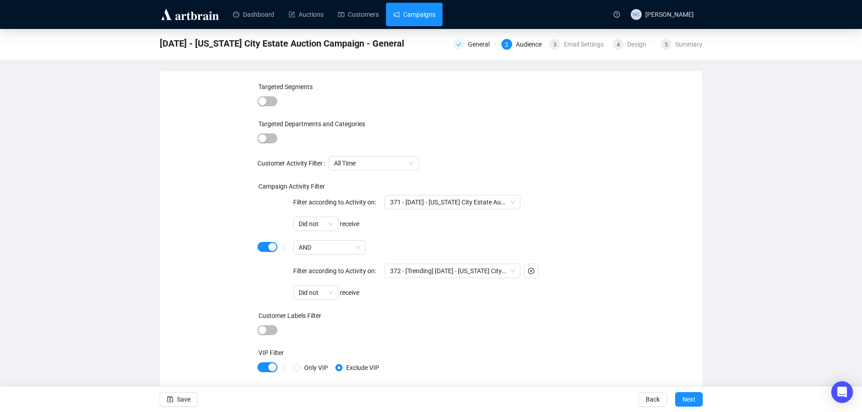
click at [413, 20] on link "Campaigns" at bounding box center [414, 15] width 42 height 24
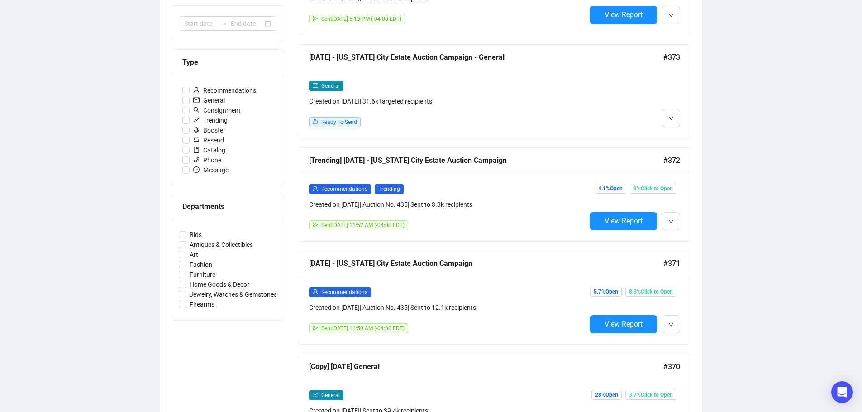
scroll to position [226, 0]
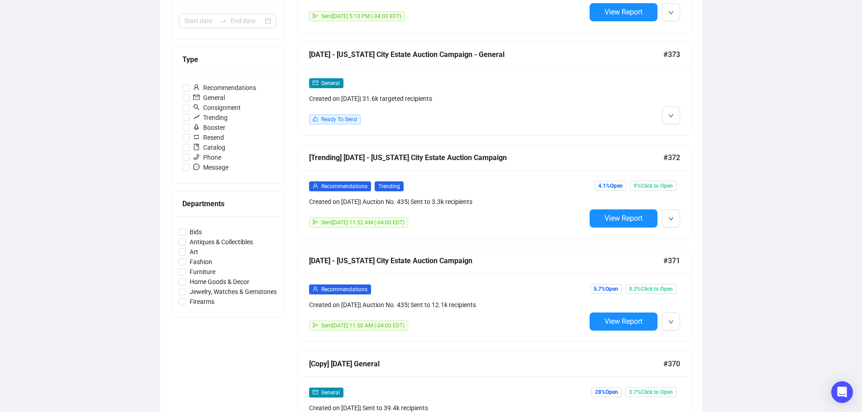
click at [505, 289] on div "Recommendations" at bounding box center [447, 289] width 277 height 10
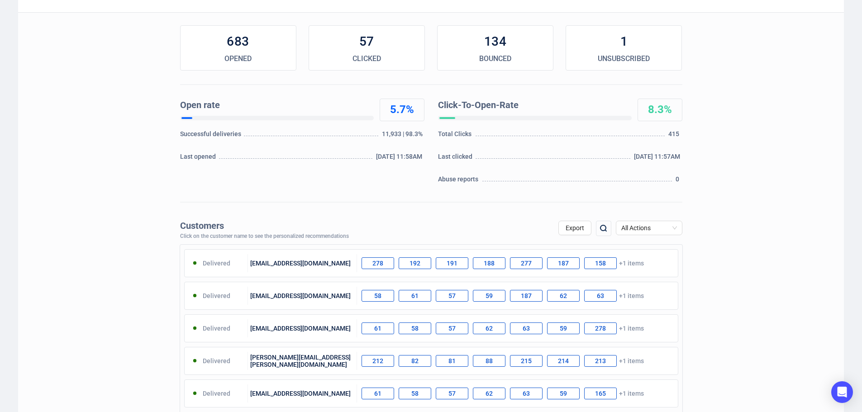
scroll to position [136, 0]
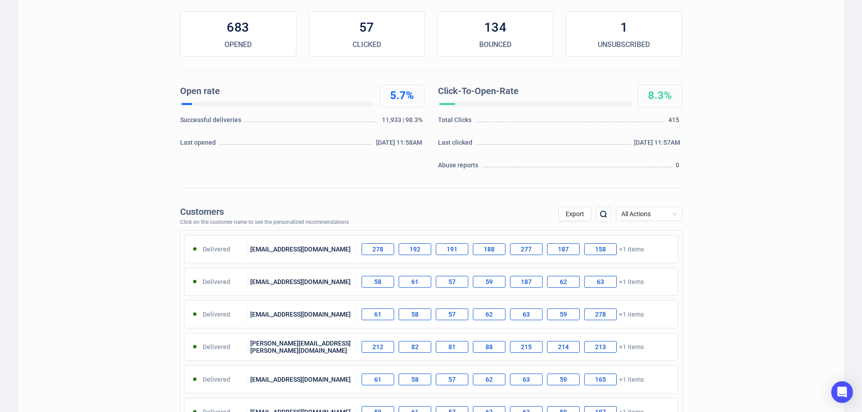
click at [607, 213] on img at bounding box center [603, 214] width 11 height 11
click at [564, 217] on input "text" at bounding box center [555, 215] width 76 height 16
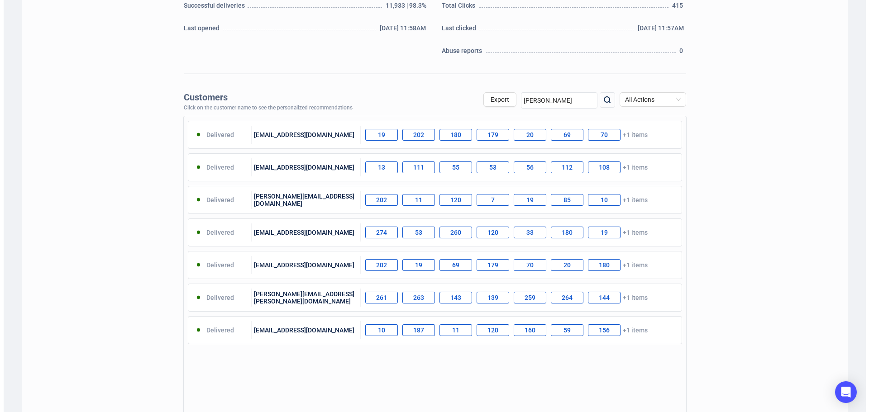
scroll to position [272, 0]
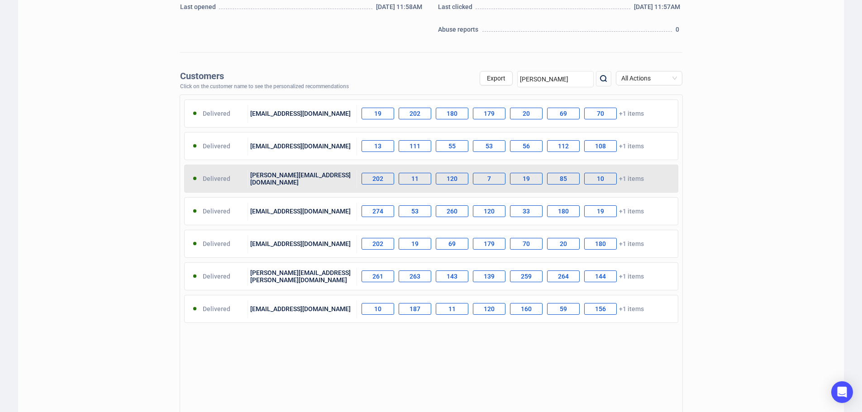
type input "amos"
click at [296, 179] on div "amos@nyshowplace.com" at bounding box center [302, 179] width 109 height 18
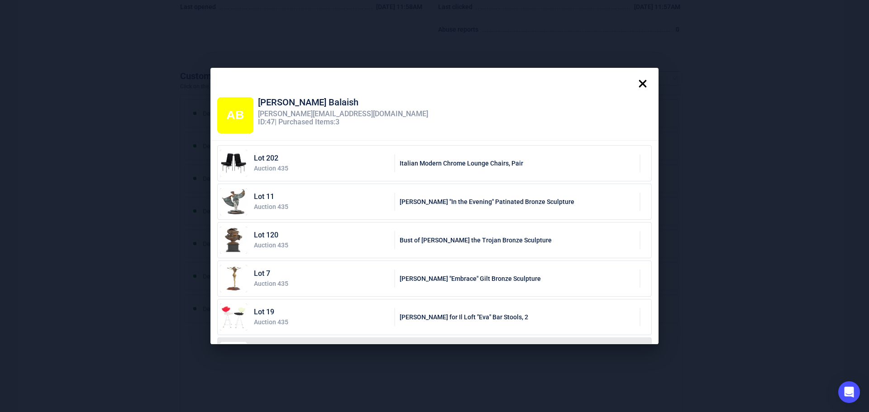
scroll to position [114, 0]
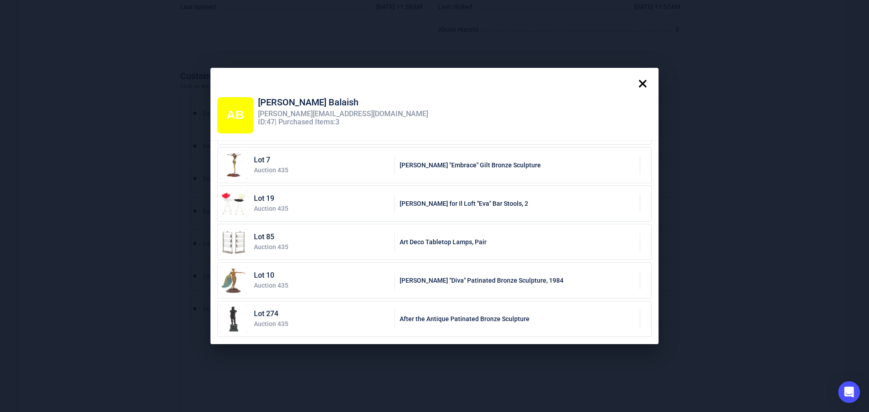
click at [647, 86] on icon at bounding box center [643, 84] width 8 height 8
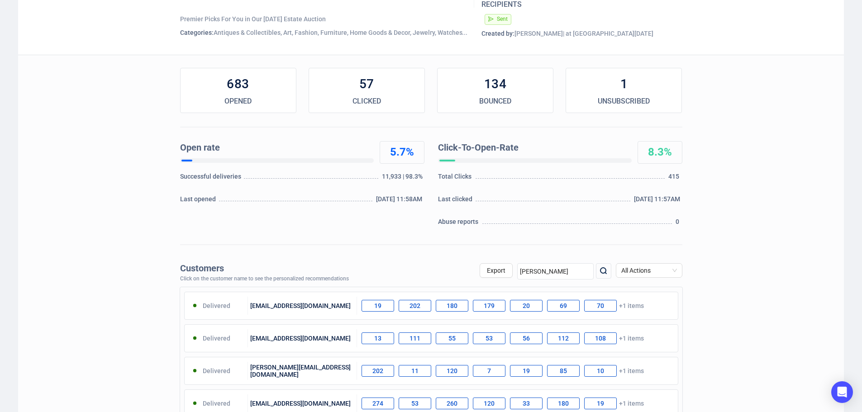
scroll to position [0, 0]
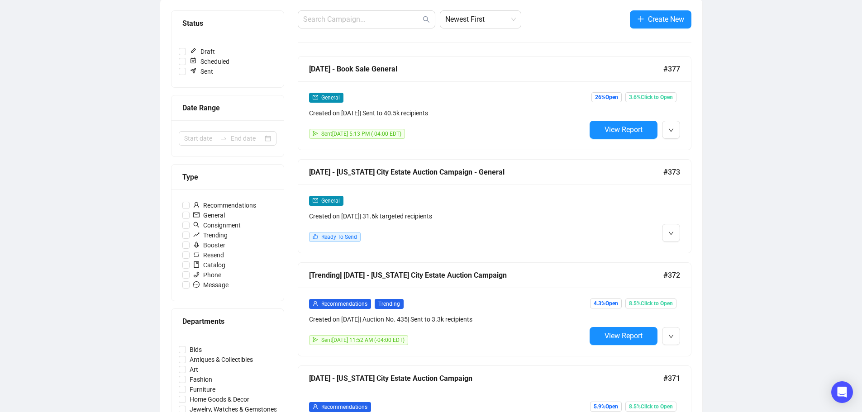
scroll to position [206, 0]
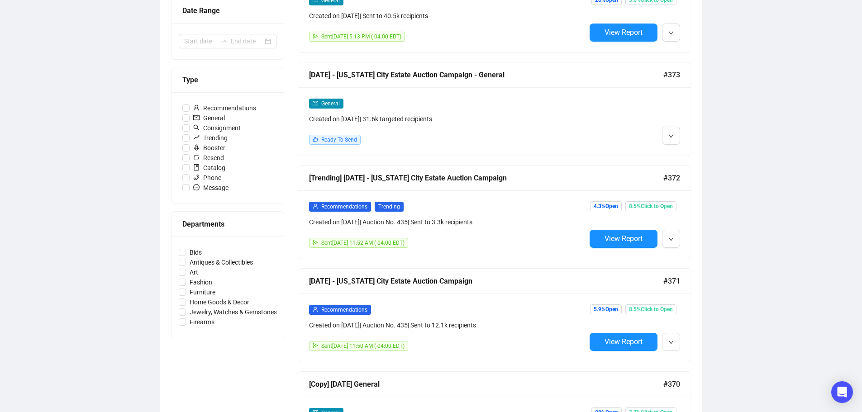
click at [492, 227] on div "Recommendations Trending Created on Sep 10, 2025 | Auction No. 435 | Sent to 3.…" at bounding box center [447, 224] width 277 height 47
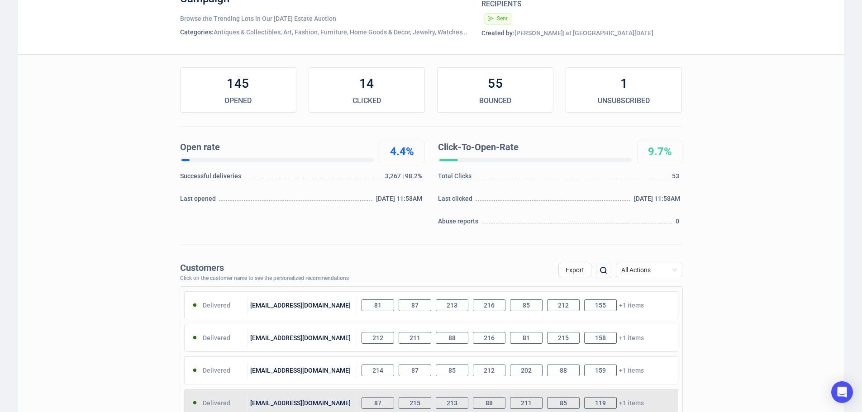
scroll to position [226, 0]
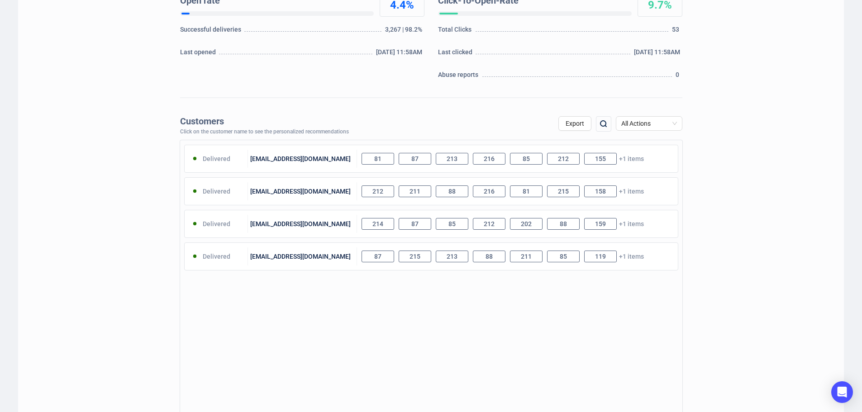
click at [604, 124] on img at bounding box center [603, 124] width 11 height 11
click at [550, 121] on input "amos" at bounding box center [555, 124] width 76 height 16
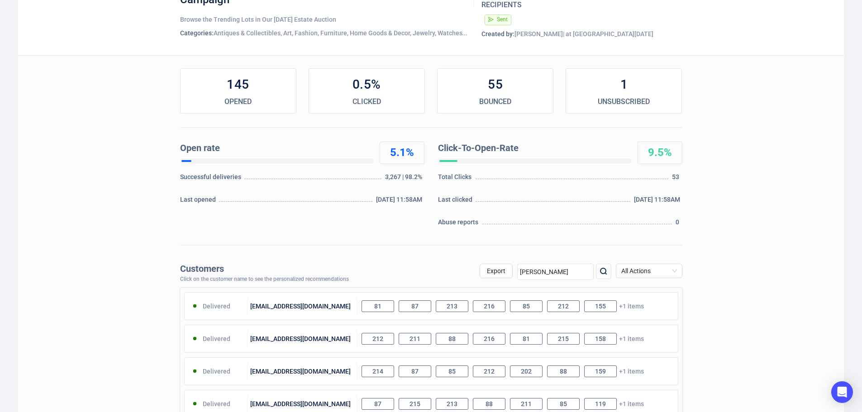
scroll to position [0, 0]
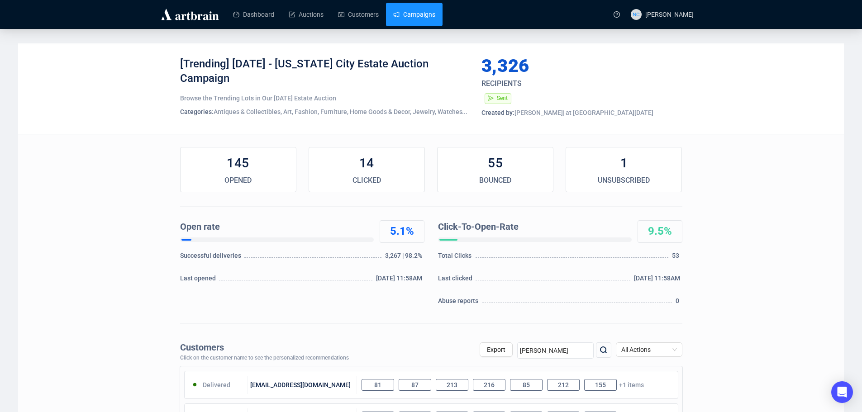
click at [403, 18] on link "Campaigns" at bounding box center [414, 15] width 42 height 24
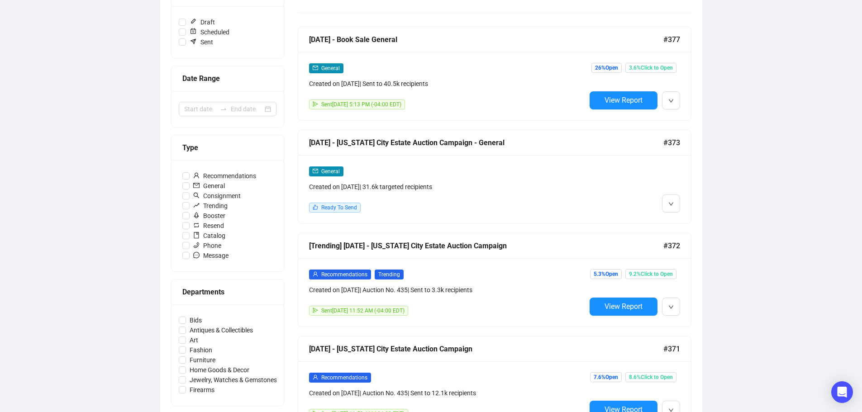
scroll to position [136, 0]
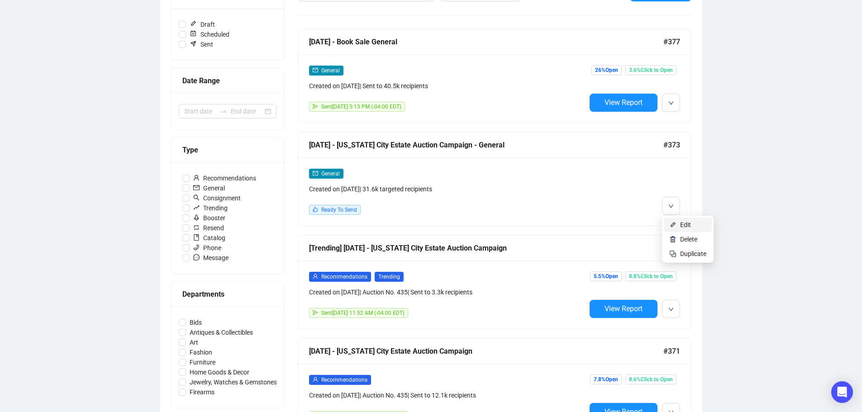
click at [680, 224] on li "Edit" at bounding box center [688, 225] width 48 height 14
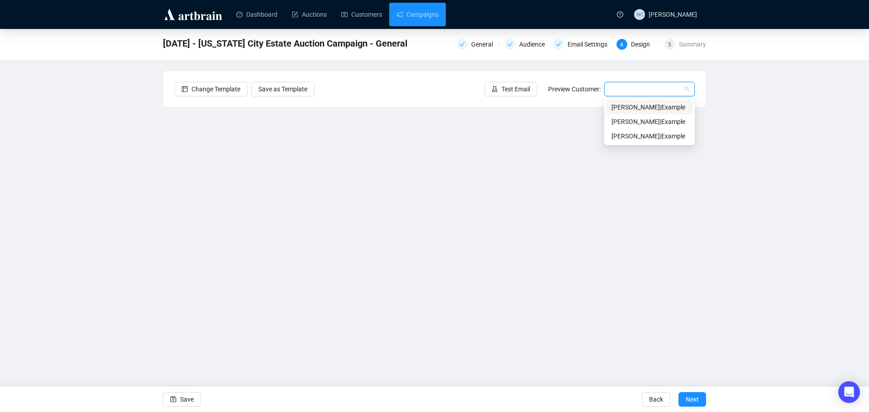
click at [629, 91] on input "search" at bounding box center [646, 89] width 72 height 14
click at [627, 109] on div "Ann | Example" at bounding box center [650, 107] width 76 height 10
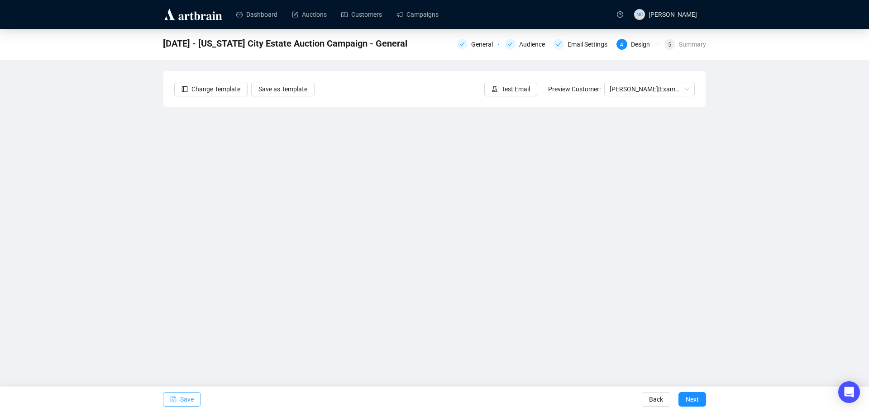
click at [194, 401] on button "Save" at bounding box center [182, 399] width 38 height 14
click at [186, 404] on span "Save" at bounding box center [187, 399] width 14 height 25
click at [731, 228] on div "September 18 - New York City Estate Auction Campaign - General General Audience…" at bounding box center [434, 196] width 869 height 335
click at [419, 17] on link "Campaigns" at bounding box center [418, 15] width 42 height 24
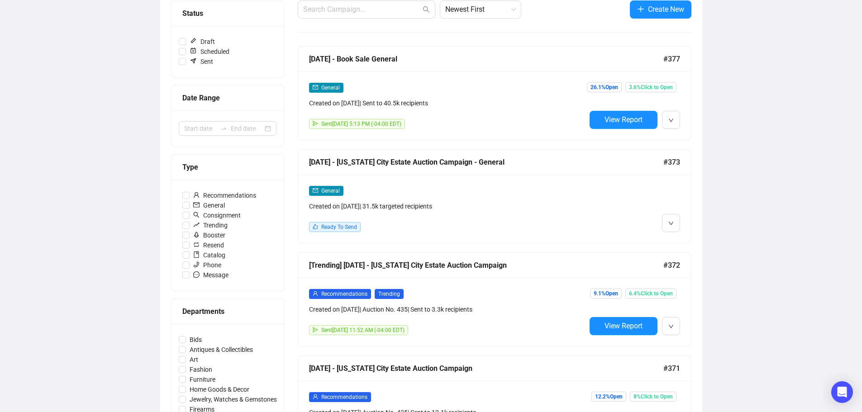
scroll to position [136, 0]
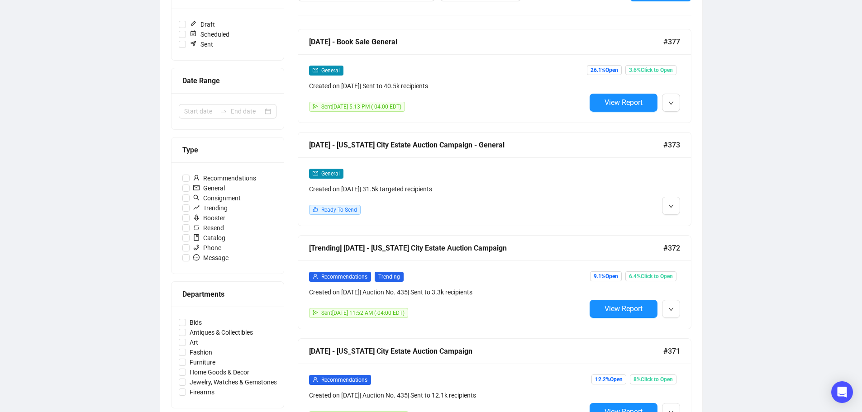
click at [471, 69] on div "General" at bounding box center [447, 70] width 277 height 10
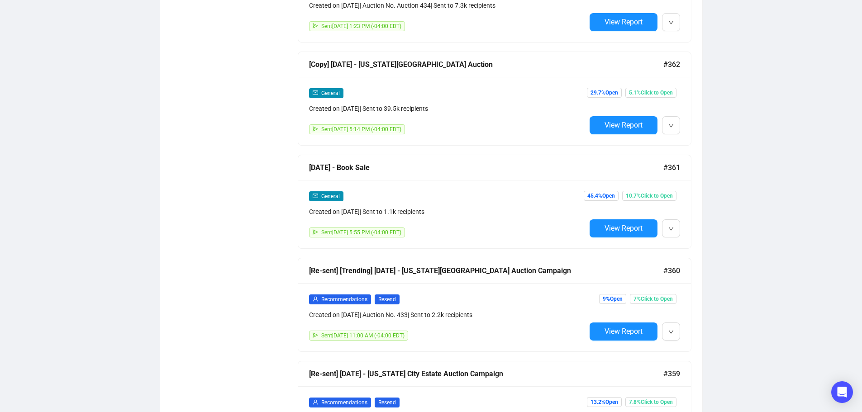
scroll to position [1152, 0]
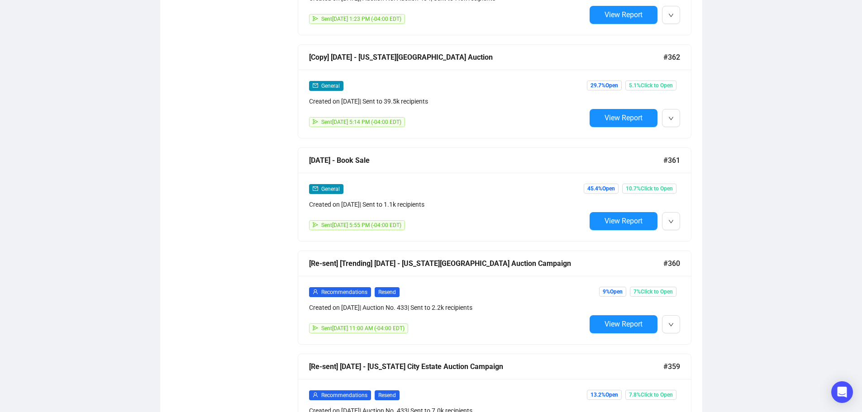
click at [472, 185] on div "General" at bounding box center [447, 189] width 277 height 10
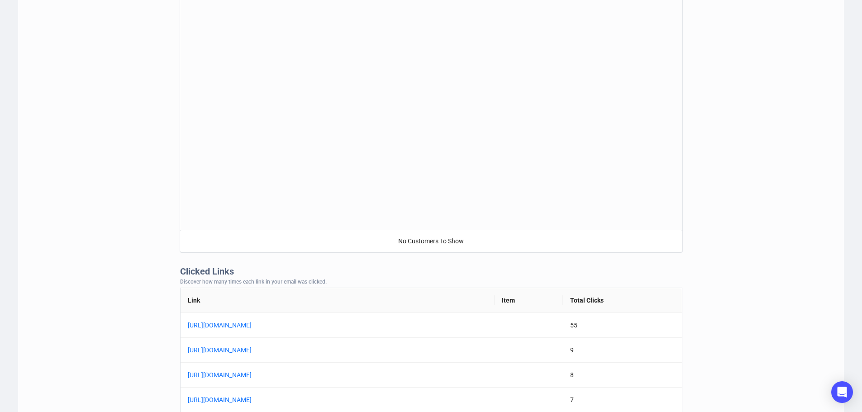
scroll to position [498, 0]
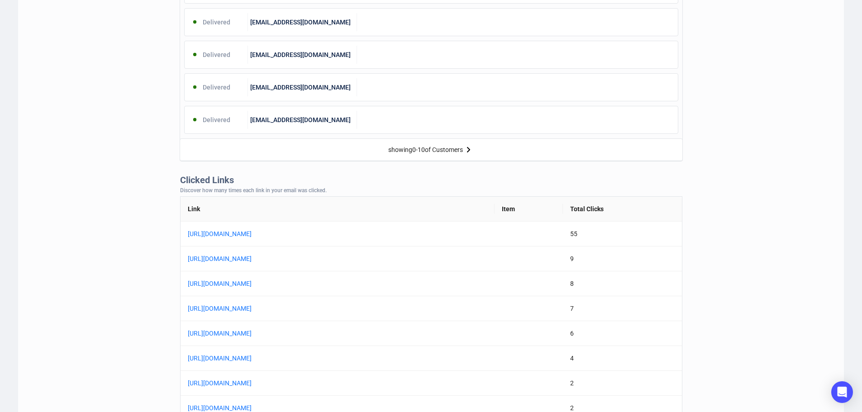
scroll to position [679, 0]
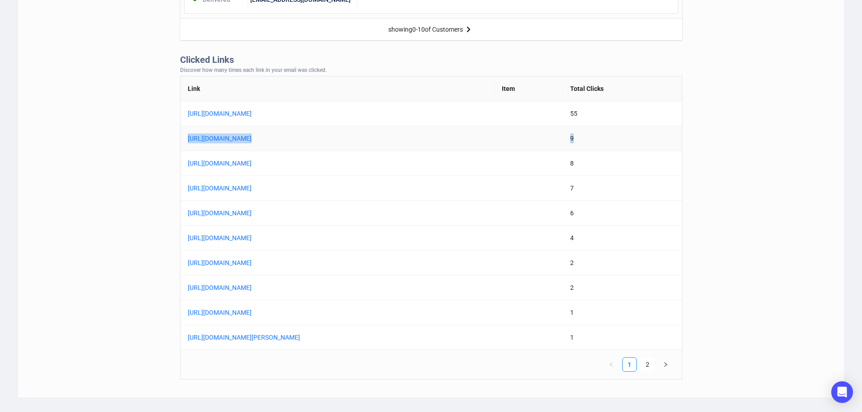
drag, startPoint x: 628, startPoint y: 138, endPoint x: 188, endPoint y: 146, distance: 440.5
click at [188, 146] on tr "[URL][DOMAIN_NAME] 9" at bounding box center [432, 138] width 502 height 25
drag, startPoint x: 627, startPoint y: 113, endPoint x: 182, endPoint y: 119, distance: 445.9
click at [182, 119] on tr "https://auctions.nyshowplace.com/auctions/4-HP918A/a-books-prints-works-on-pape…" at bounding box center [432, 113] width 502 height 25
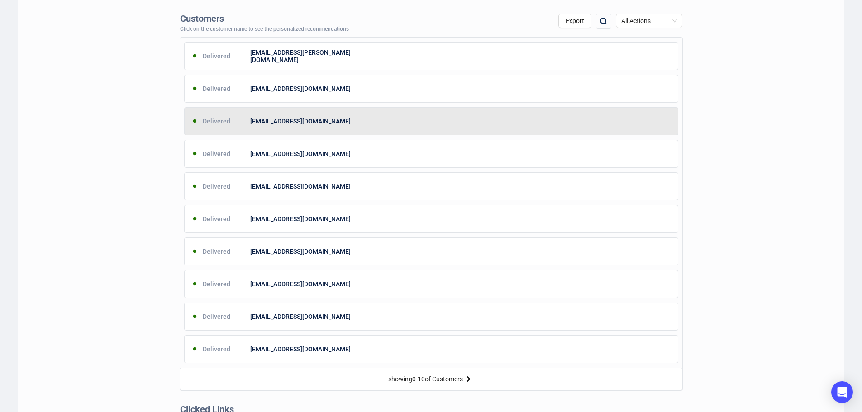
scroll to position [317, 0]
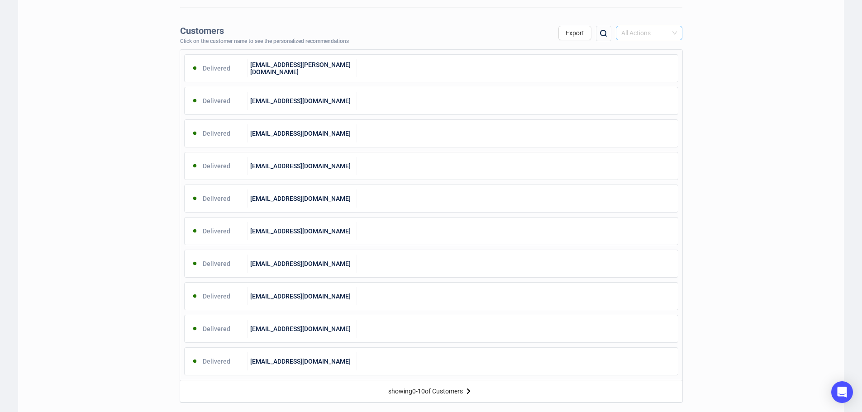
click at [645, 32] on span "All Actions" at bounding box center [649, 33] width 56 height 14
click at [641, 67] on div "Open" at bounding box center [649, 66] width 52 height 10
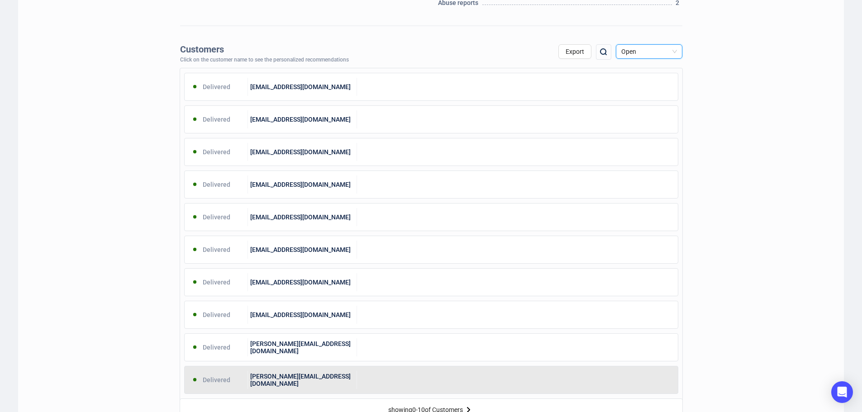
scroll to position [272, 0]
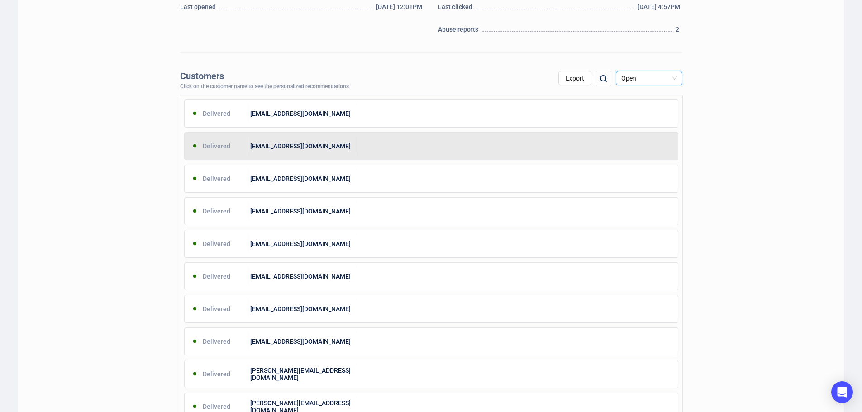
click at [282, 145] on div "brb@baumanrarebooks.com" at bounding box center [302, 146] width 109 height 18
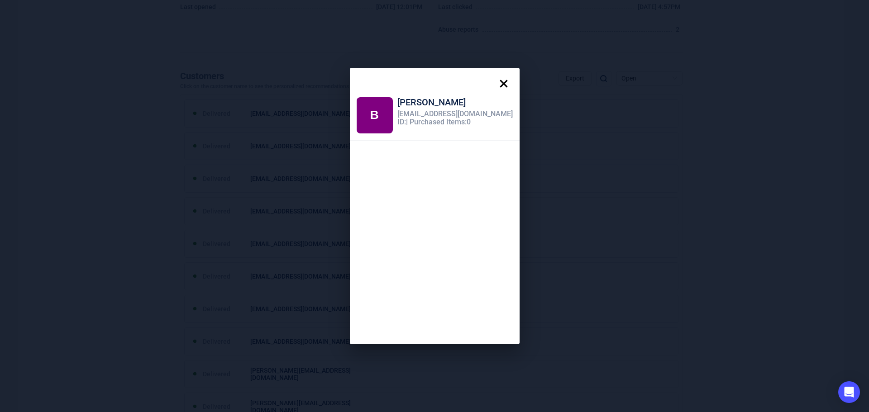
click at [500, 85] on icon at bounding box center [504, 84] width 8 height 8
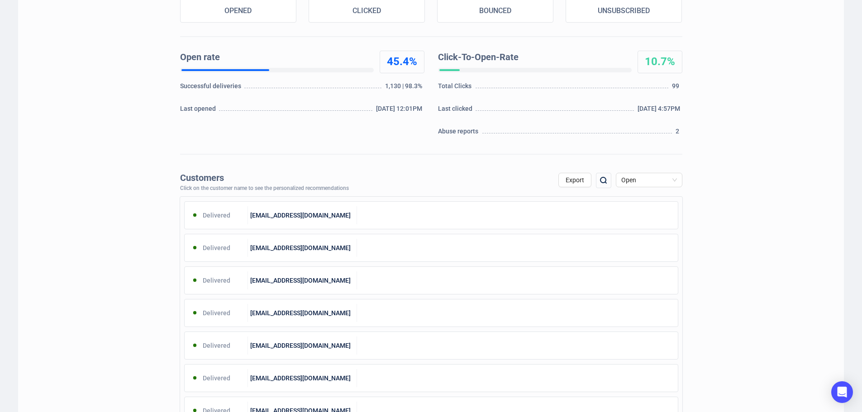
scroll to position [0, 0]
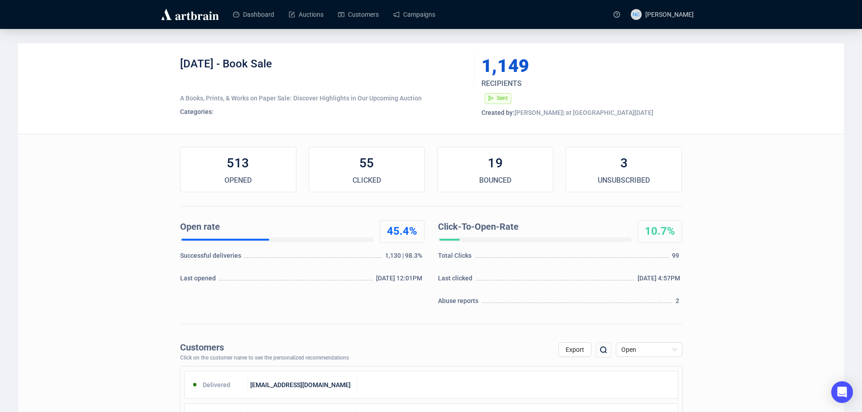
drag, startPoint x: 104, startPoint y: 240, endPoint x: 166, endPoint y: 204, distance: 72.4
click at [416, 16] on link "Campaigns" at bounding box center [414, 15] width 42 height 24
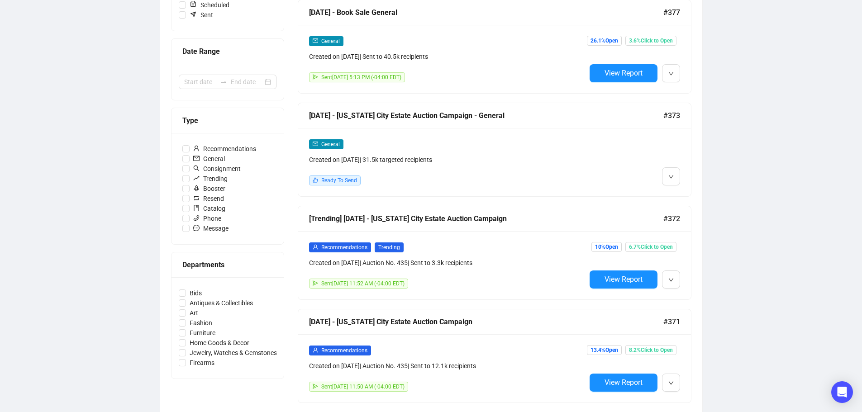
scroll to position [181, 0]
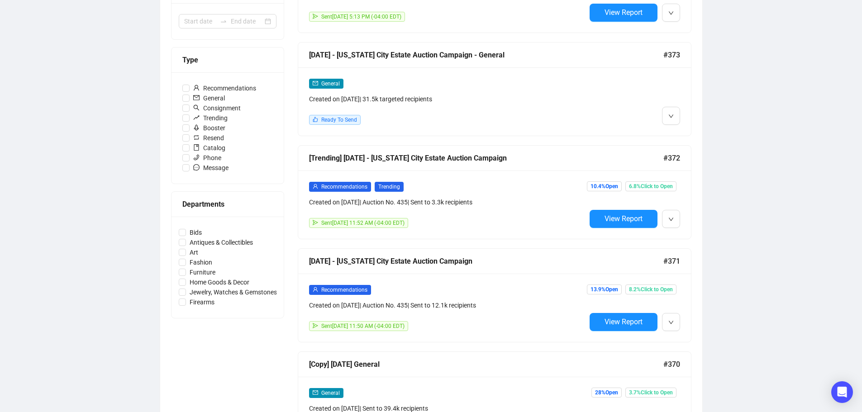
scroll to position [226, 0]
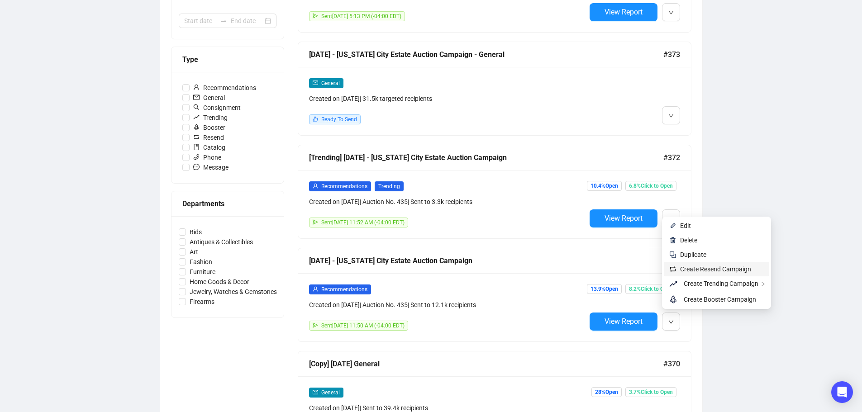
click at [699, 270] on span "Create Resend Campaign" at bounding box center [715, 269] width 71 height 7
click at [684, 266] on span "Create Resend Campaign" at bounding box center [715, 266] width 71 height 7
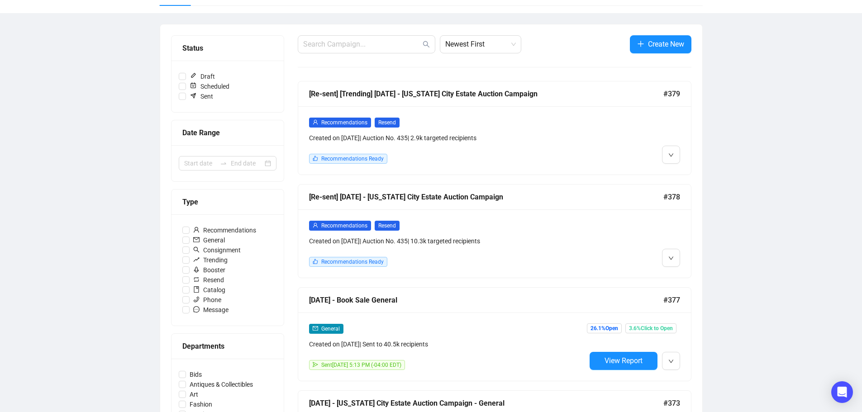
scroll to position [91, 0]
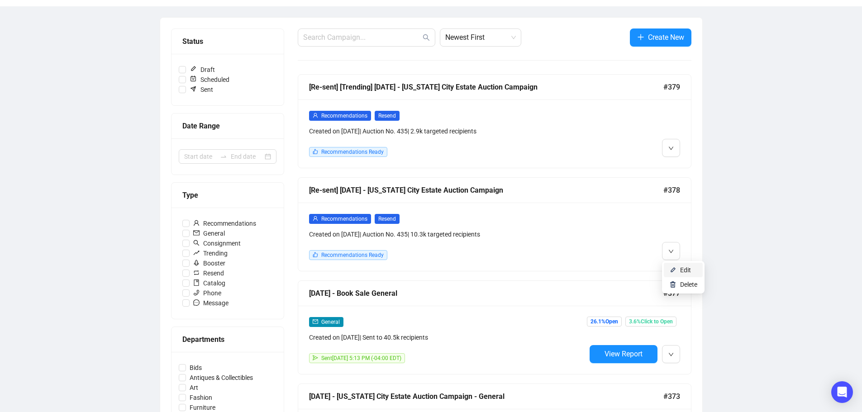
click at [677, 266] on li "Edit" at bounding box center [683, 270] width 39 height 14
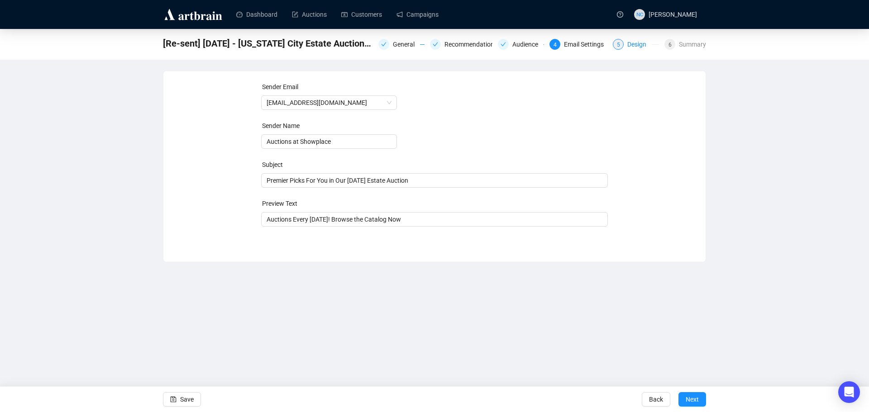
click at [637, 44] on div "Design" at bounding box center [639, 44] width 24 height 11
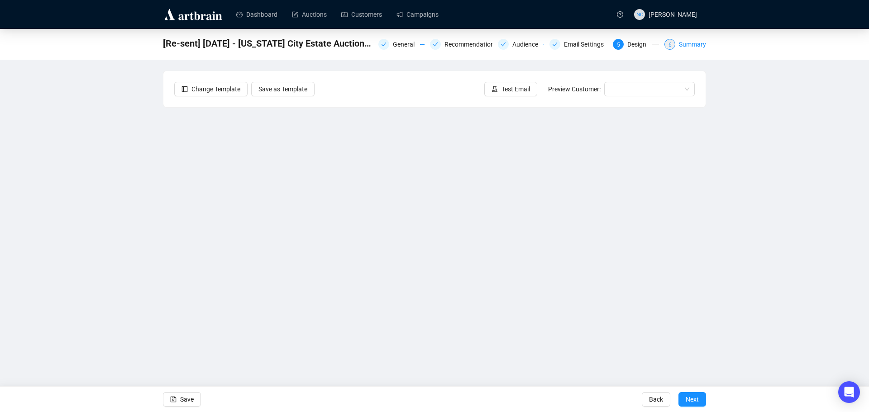
click at [693, 43] on div "Summary" at bounding box center [692, 44] width 27 height 11
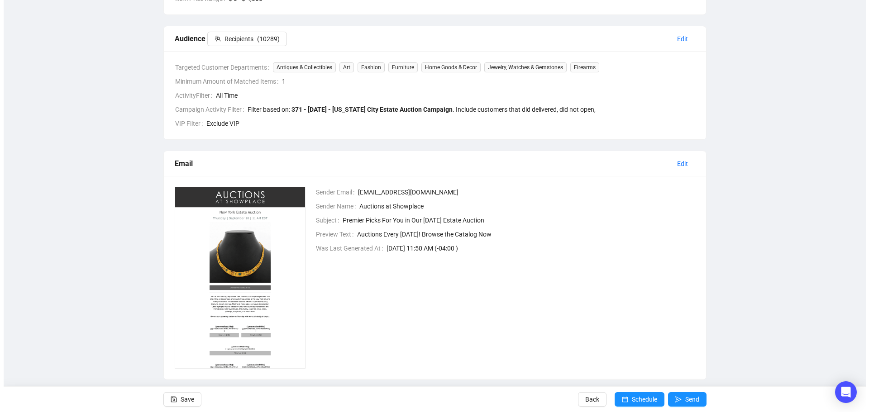
scroll to position [224, 0]
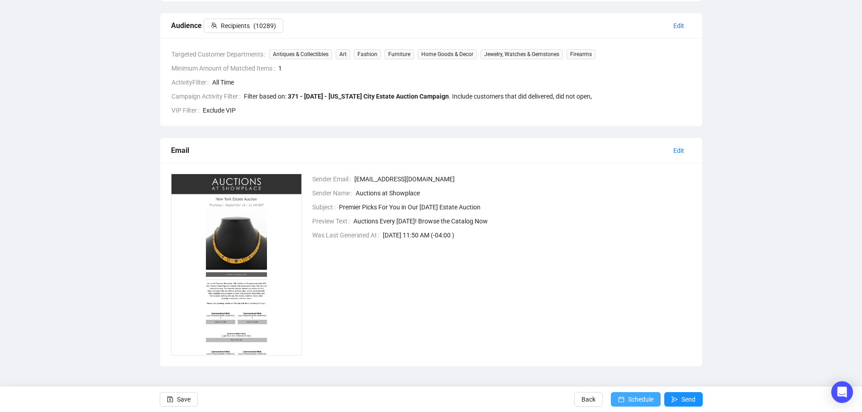
click at [636, 402] on span "Schedule" at bounding box center [640, 399] width 25 height 25
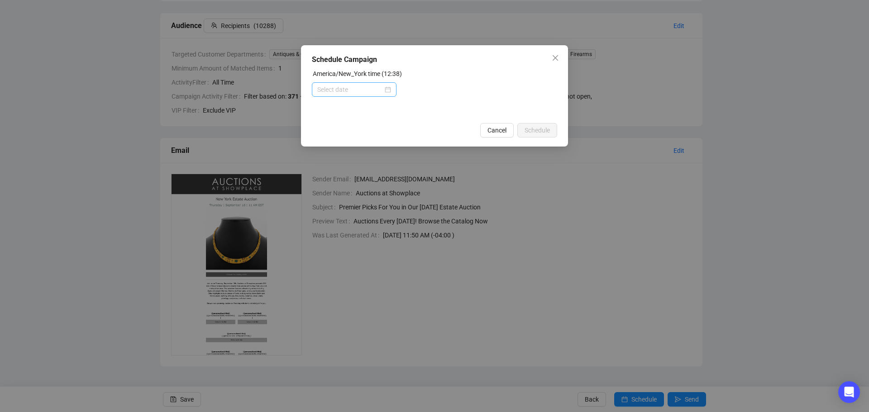
click at [392, 91] on div at bounding box center [354, 89] width 85 height 14
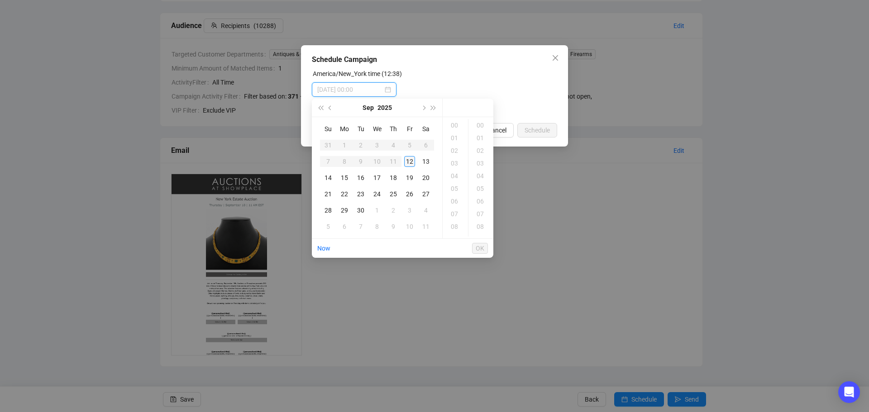
type input "[DATE] 00:00"
click at [327, 175] on div "14" at bounding box center [328, 177] width 11 height 11
click at [456, 177] on div "11" at bounding box center [456, 174] width 22 height 13
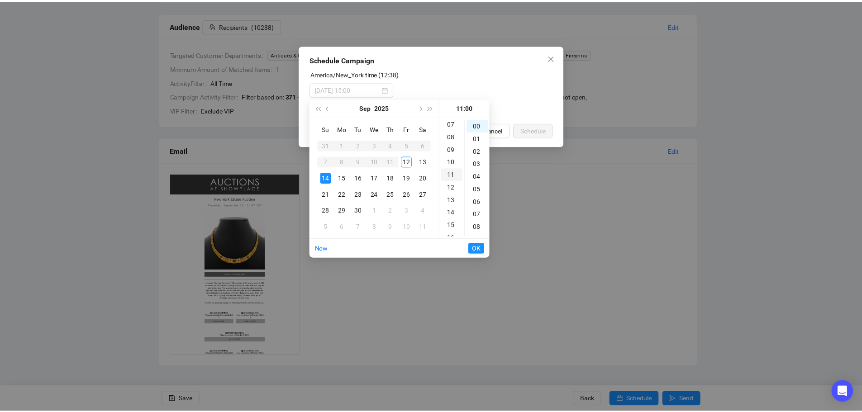
scroll to position [139, 0]
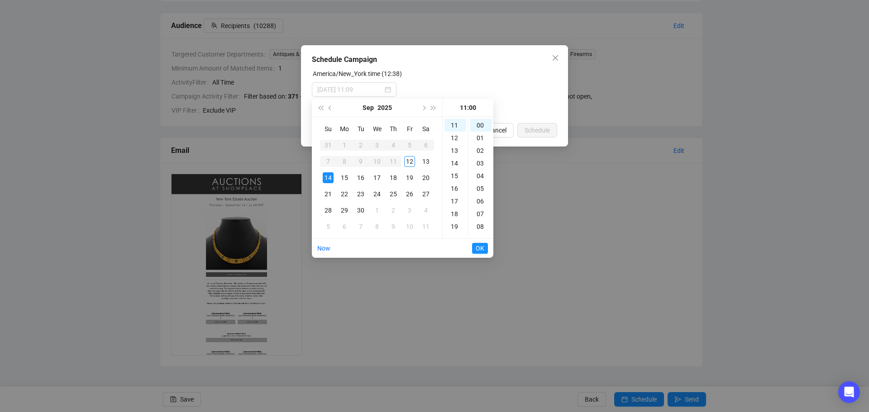
type input "[DATE] 11:00"
click at [478, 250] on span "OK" at bounding box center [480, 248] width 9 height 17
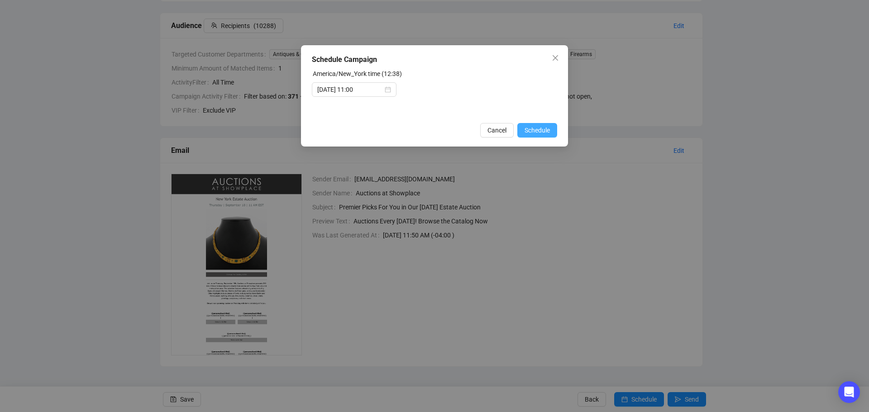
click at [539, 129] on span "Schedule" at bounding box center [537, 130] width 25 height 10
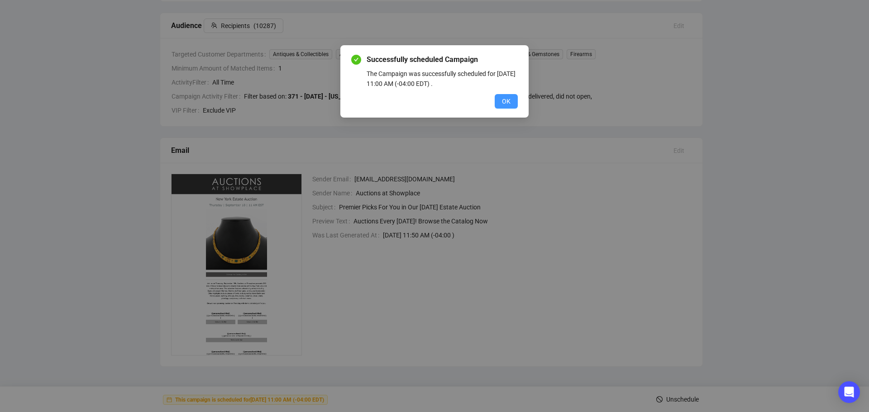
click at [509, 102] on span "OK" at bounding box center [506, 101] width 9 height 10
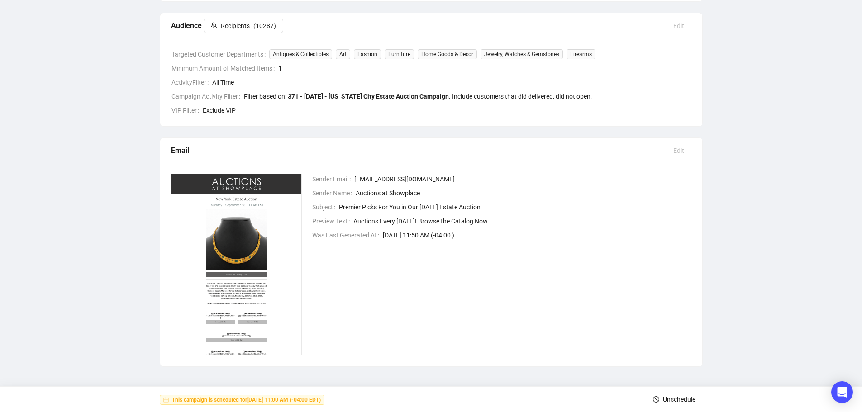
scroll to position [0, 0]
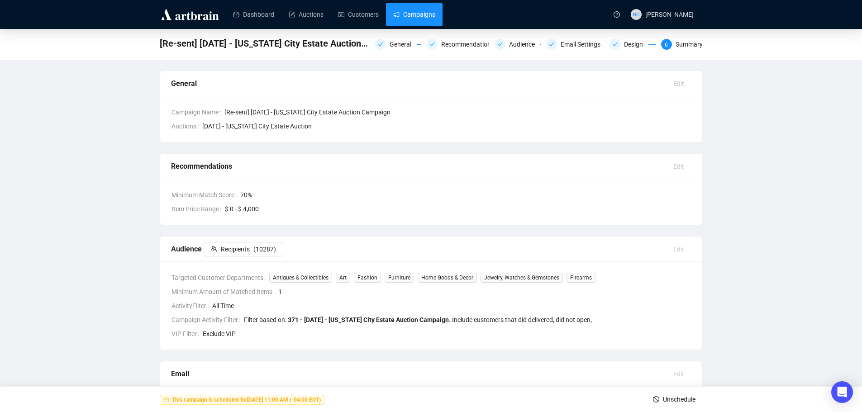
click at [418, 21] on link "Campaigns" at bounding box center [414, 15] width 42 height 24
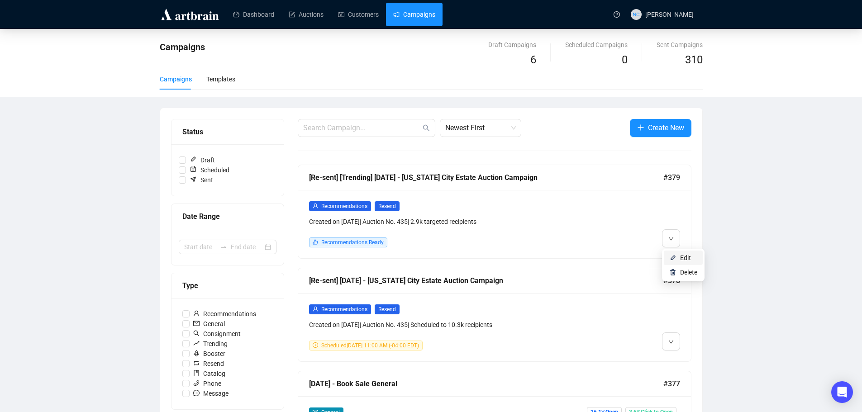
click at [674, 259] on img at bounding box center [672, 257] width 7 height 7
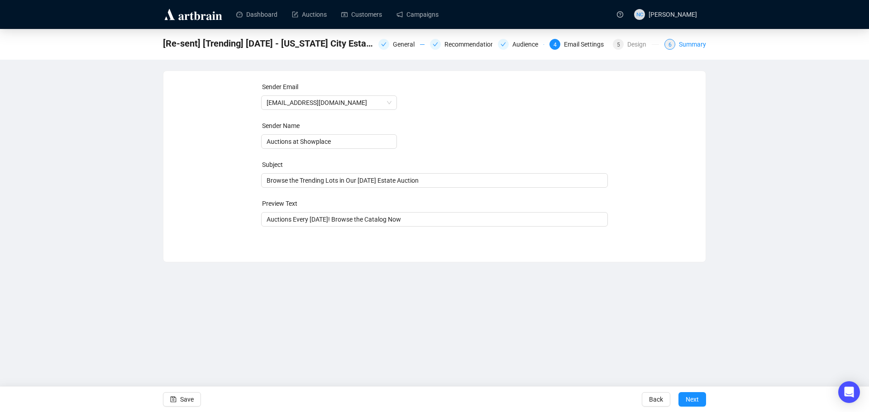
click at [688, 46] on div "Summary" at bounding box center [692, 44] width 27 height 11
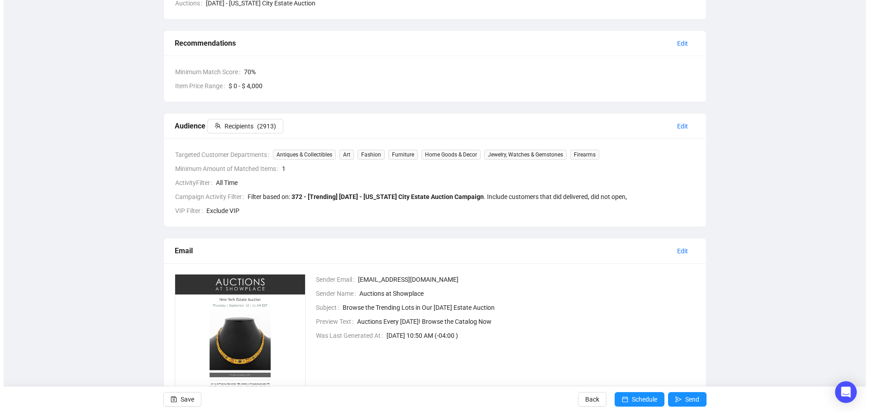
scroll to position [181, 0]
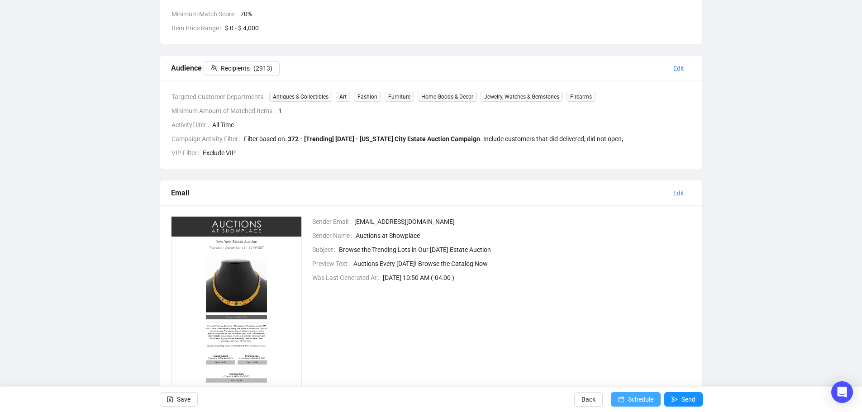
click at [637, 400] on span "Schedule" at bounding box center [640, 399] width 25 height 25
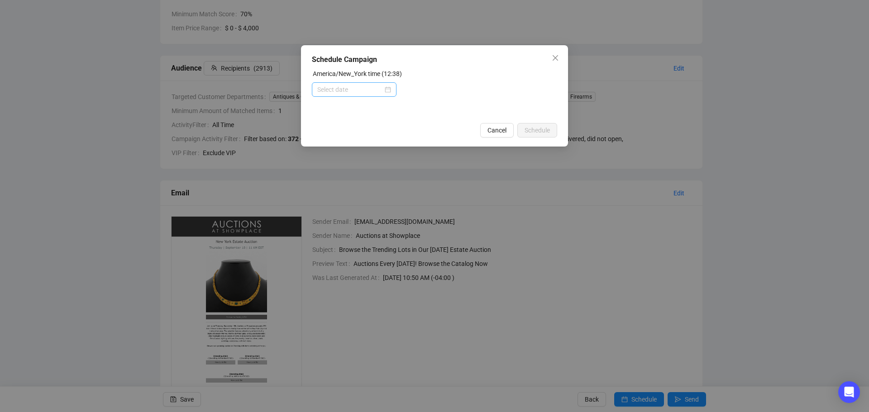
click at [388, 88] on div at bounding box center [354, 90] width 74 height 10
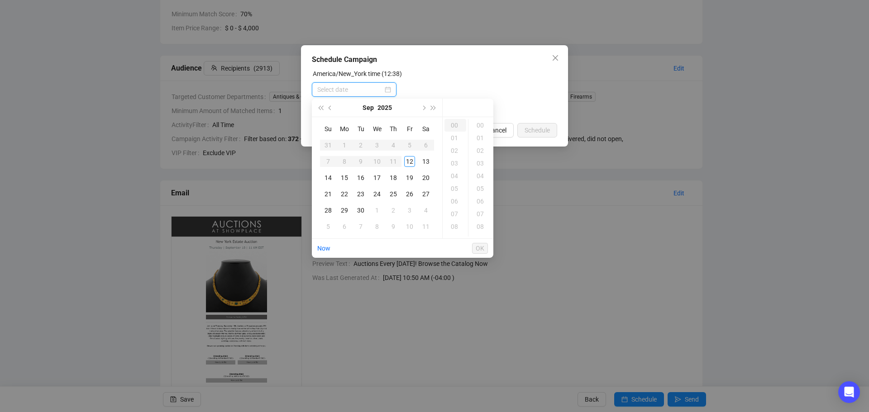
type input "[DATE] 00:00"
click at [330, 177] on div "14" at bounding box center [328, 177] width 11 height 11
click at [454, 220] on div "11" at bounding box center [456, 219] width 22 height 13
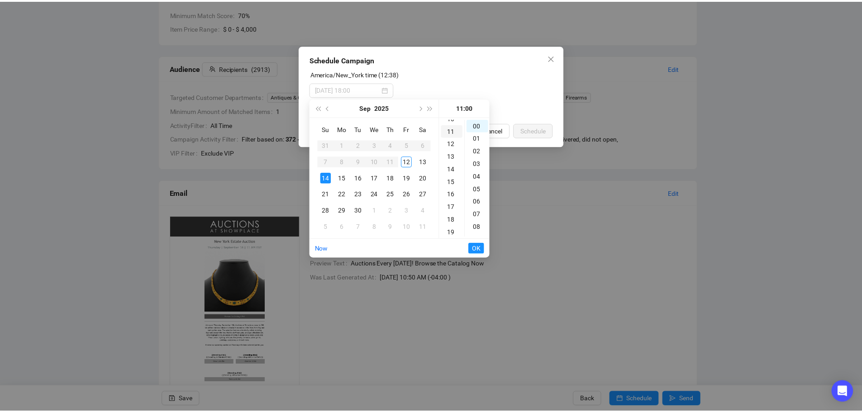
scroll to position [139, 0]
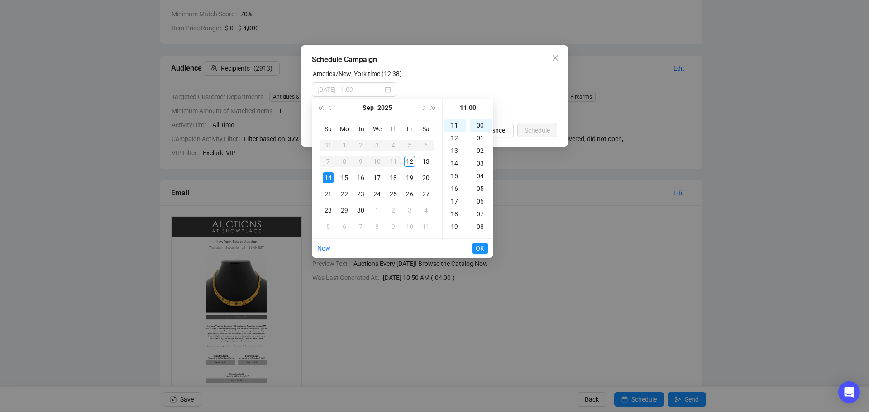
type input "[DATE] 11:00"
click at [480, 249] on span "OK" at bounding box center [480, 248] width 9 height 17
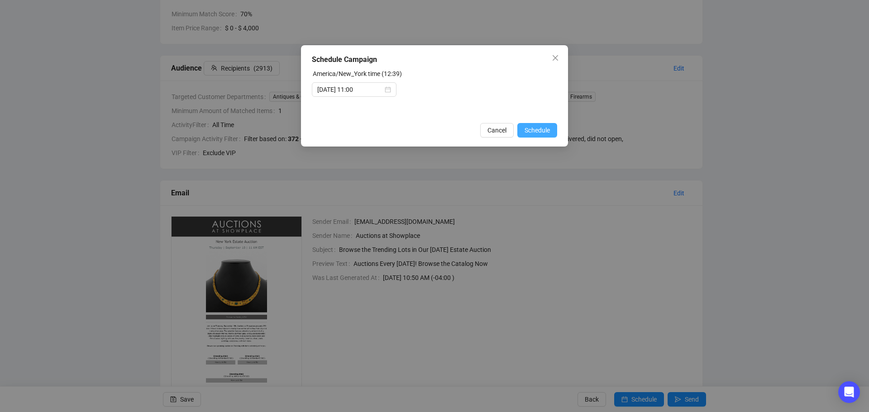
click at [535, 131] on span "Schedule" at bounding box center [537, 130] width 25 height 10
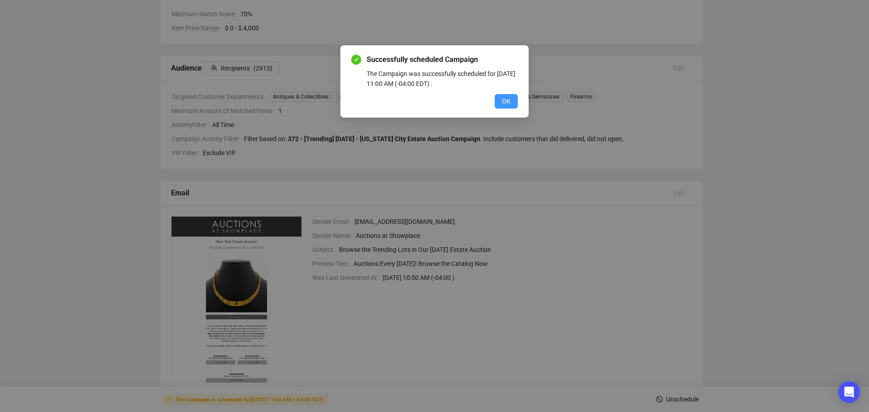
click at [507, 102] on span "OK" at bounding box center [506, 101] width 9 height 10
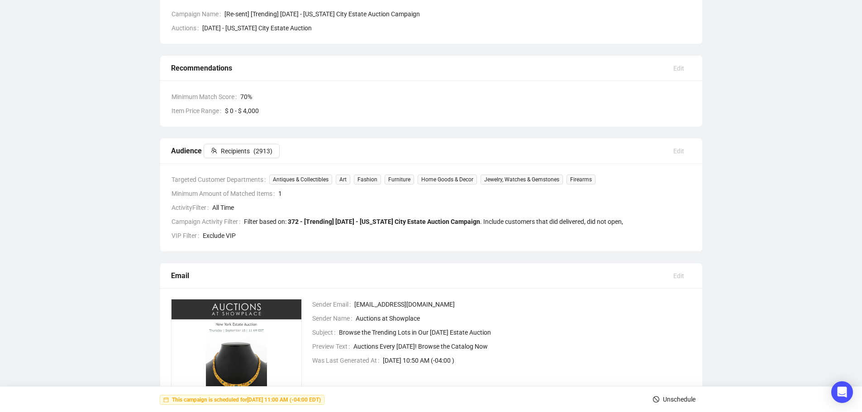
scroll to position [0, 0]
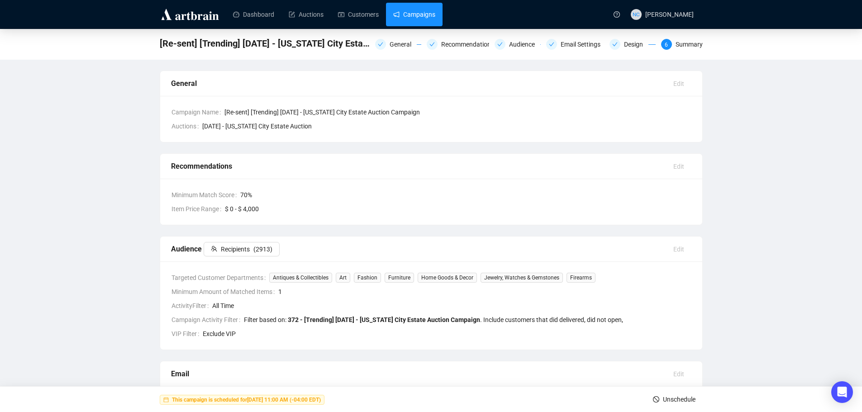
click at [417, 10] on link "Campaigns" at bounding box center [414, 15] width 42 height 24
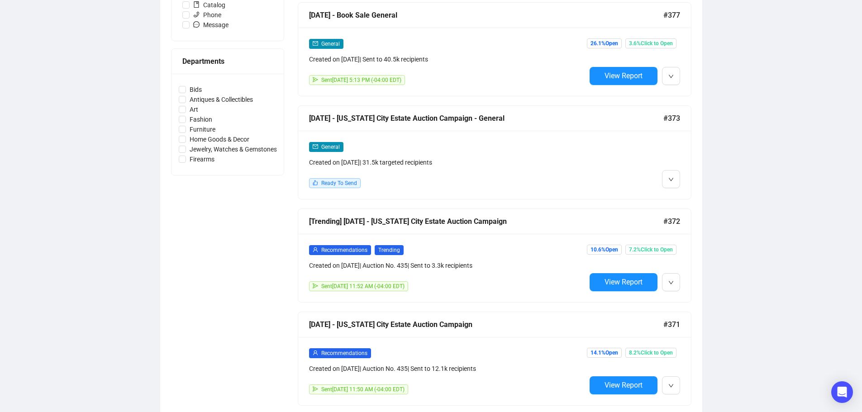
scroll to position [272, 0]
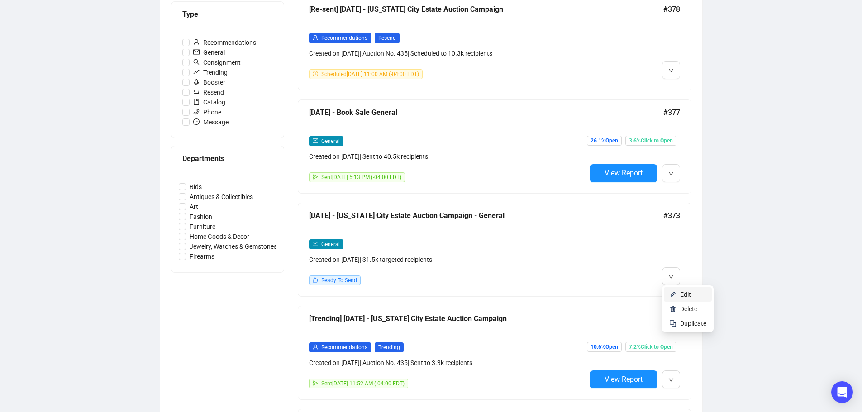
click at [680, 293] on li "Edit" at bounding box center [688, 294] width 48 height 14
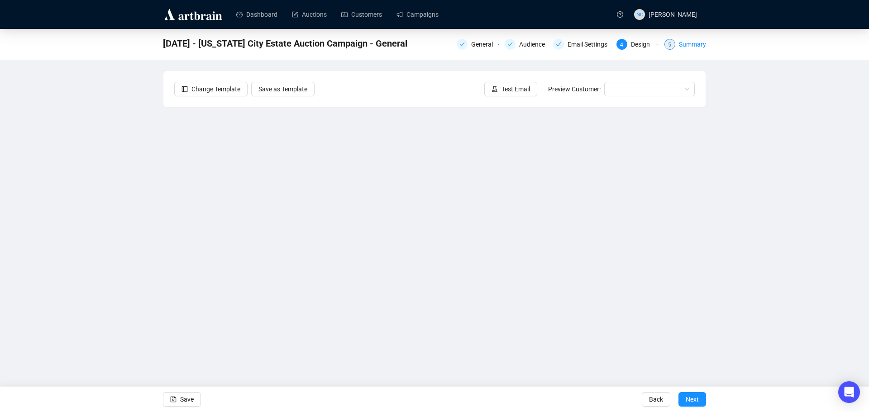
click at [687, 46] on div "Summary" at bounding box center [692, 44] width 27 height 11
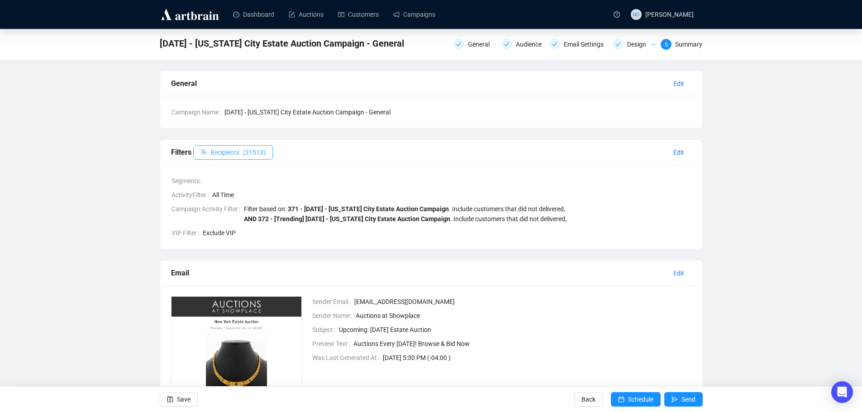
click at [229, 154] on span "Recipients" at bounding box center [224, 153] width 29 height 10
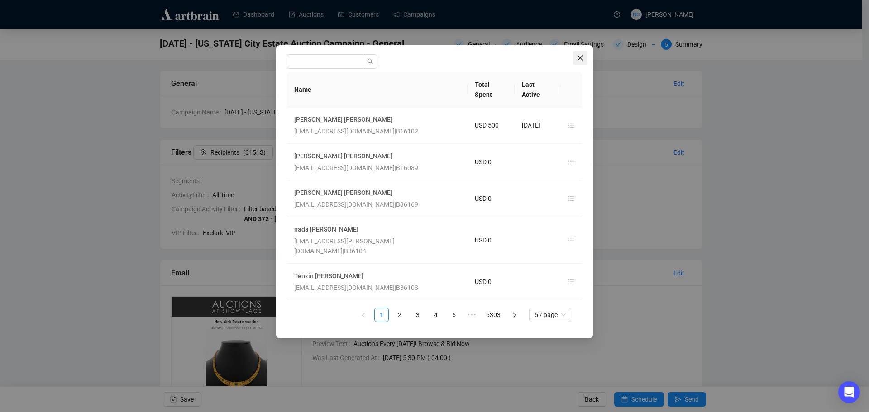
click at [581, 56] on icon "close" at bounding box center [580, 57] width 7 height 7
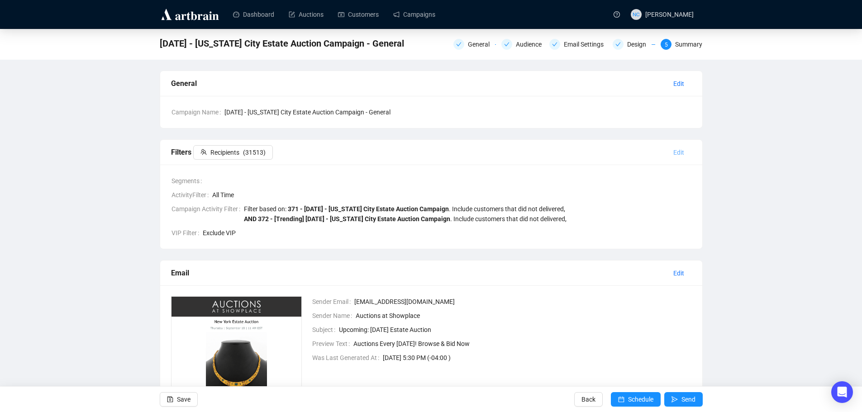
click at [677, 151] on span "Edit" at bounding box center [679, 153] width 11 height 10
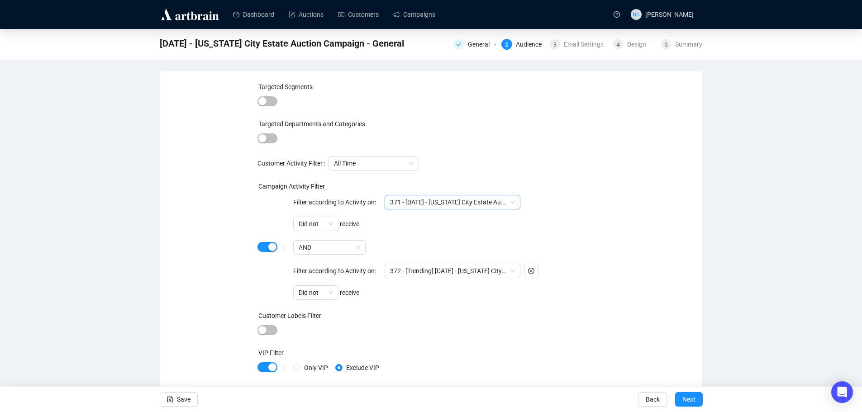
click at [479, 202] on span "371 - [DATE] - [US_STATE] City Estate Auction Campaign" at bounding box center [452, 203] width 125 height 14
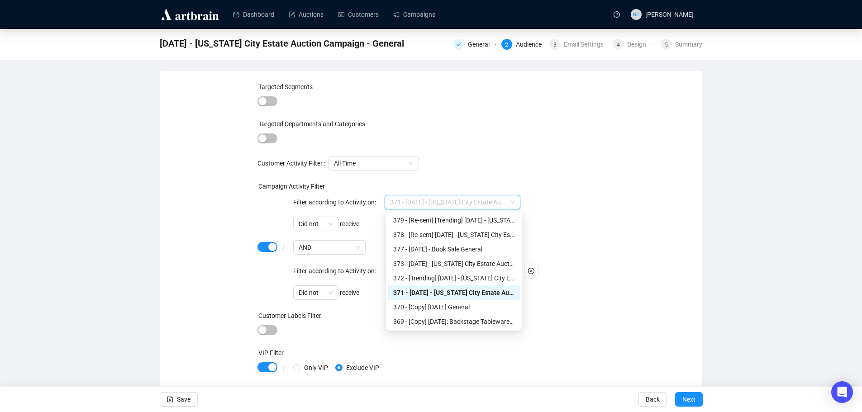
click at [580, 200] on div "| Filter according to Activity on: 371 - [DATE] - [US_STATE] City Estate Auctio…" at bounding box center [429, 247] width 311 height 105
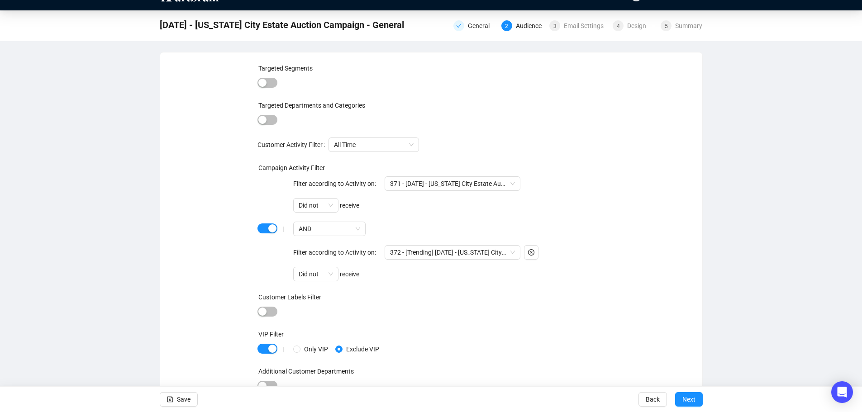
scroll to position [21, 0]
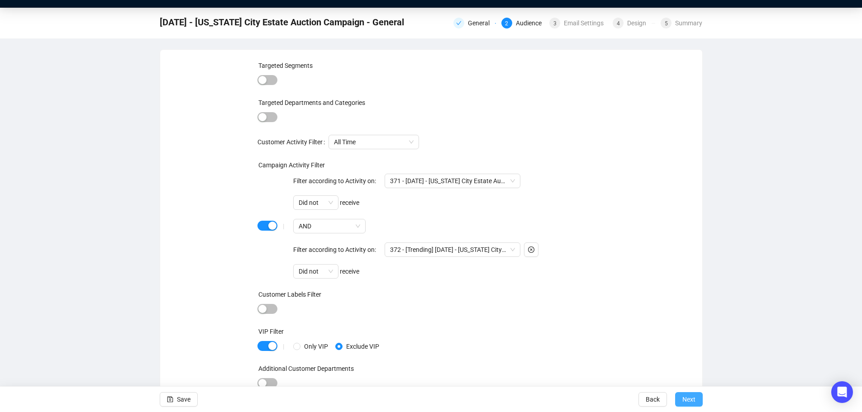
click at [683, 403] on span "Next" at bounding box center [689, 399] width 13 height 25
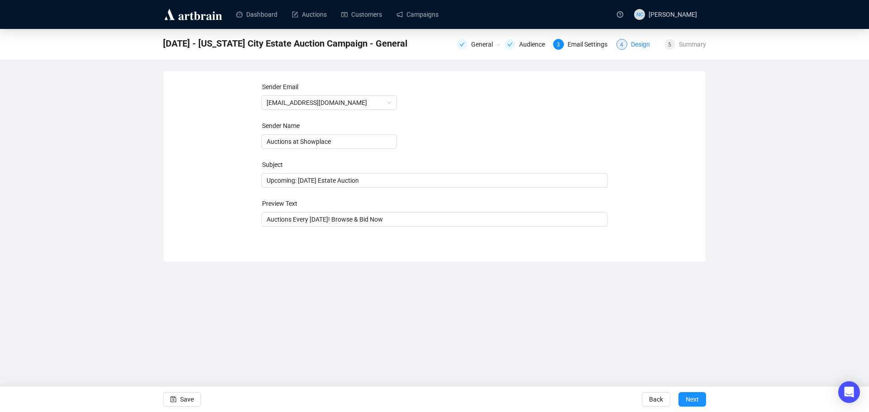
click at [636, 48] on div "Design" at bounding box center [643, 44] width 24 height 11
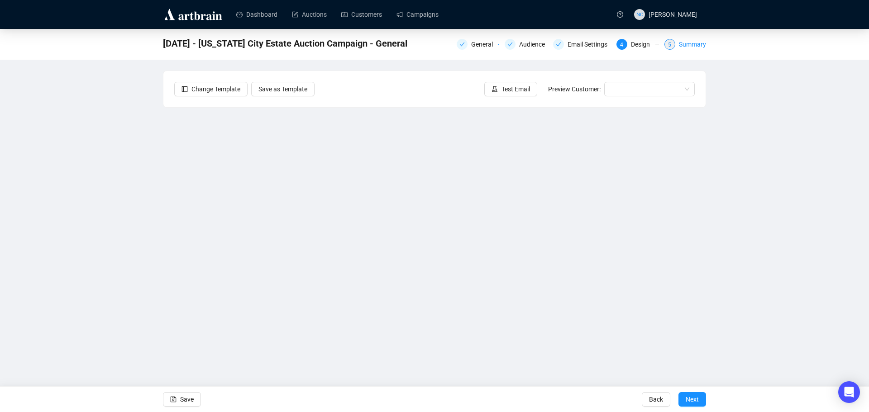
click at [686, 43] on div "Summary" at bounding box center [692, 44] width 27 height 11
